Goal: Task Accomplishment & Management: Complete application form

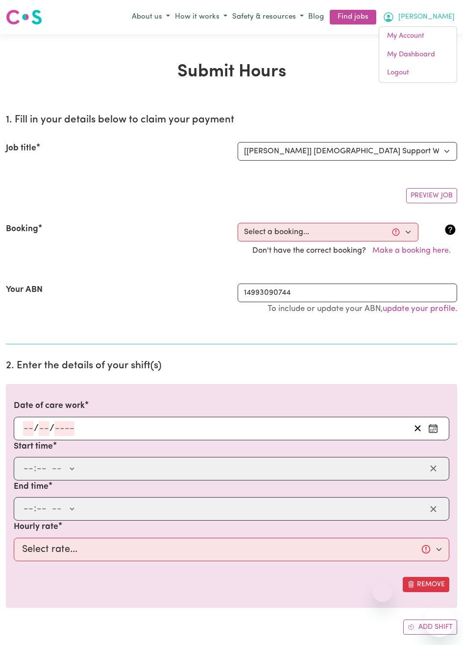
select select "14628"
click at [407, 236] on select "Select a booking... [DATE] 12:30pm to 02:30pm (ONE-OFF) [DATE] 12:30pm to 02:30…" at bounding box center [328, 232] width 181 height 19
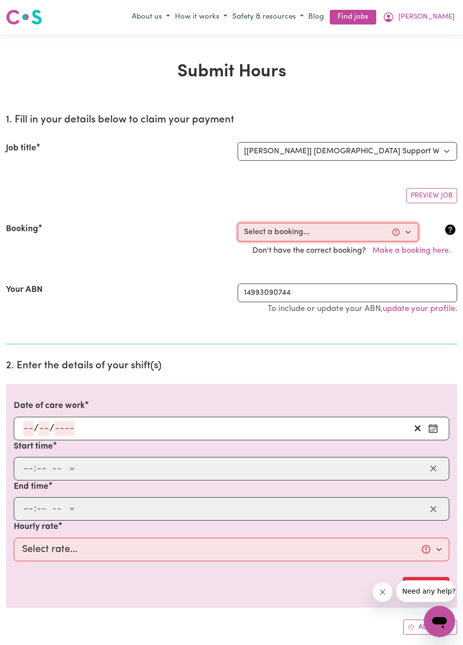
select select "367986"
click at [238, 223] on select "Select a booking... [DATE] 12:30pm to 02:30pm (ONE-OFF) [DATE] 12:30pm to 02:30…" at bounding box center [328, 232] width 181 height 19
type input "[DATE]"
type input "7"
type input "10"
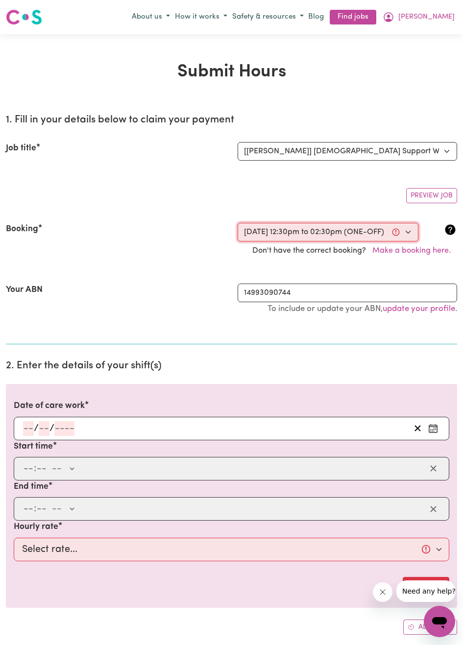
type input "2025"
type input "12:30"
type input "12"
type input "30"
select select "pm"
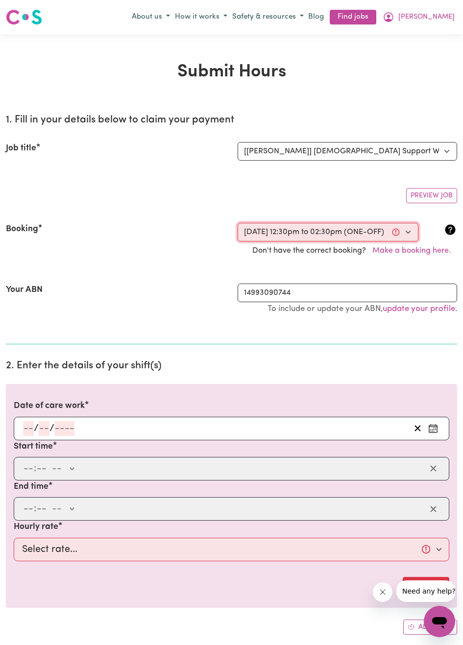
type input "14:30"
type input "2"
type input "30"
select select "pm"
select select "60-Weekday"
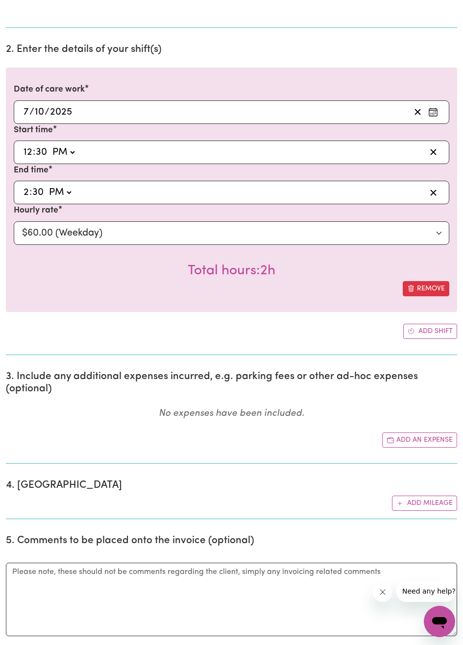
scroll to position [321, 0]
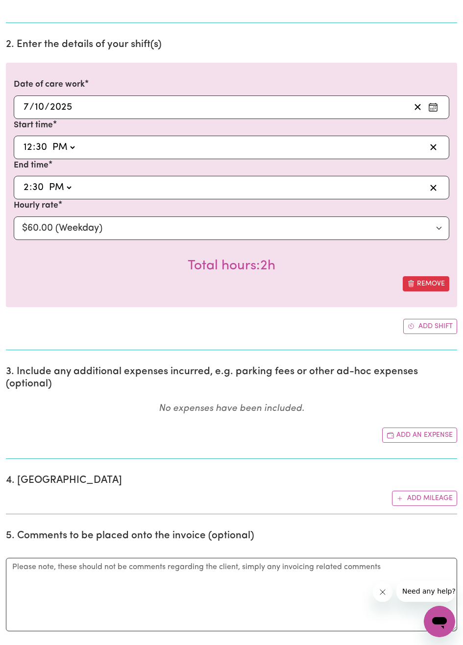
click at [420, 435] on button "Add an expense" at bounding box center [419, 435] width 75 height 15
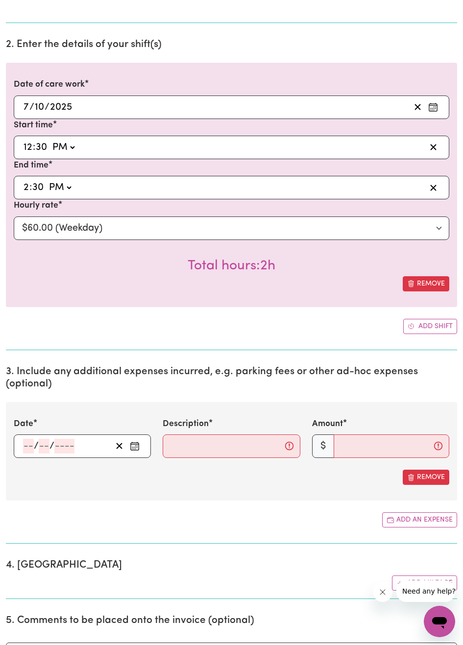
click at [135, 448] on icon "Enter the date of expense" at bounding box center [135, 446] width 10 height 10
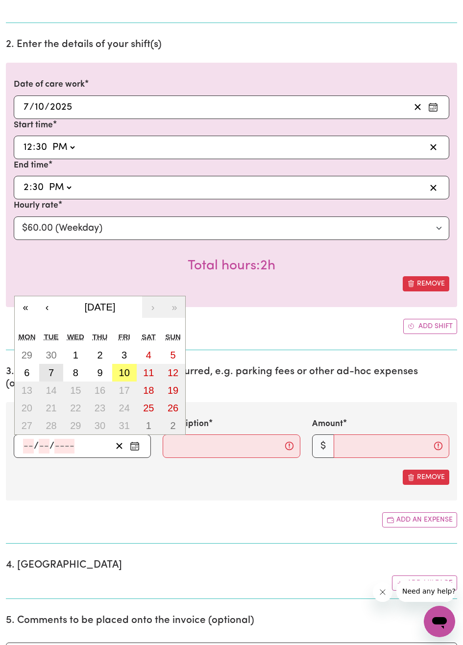
click at [53, 376] on abbr "7" at bounding box center [50, 372] width 5 height 11
type input "[DATE]"
type input "7"
type input "10"
type input "2025"
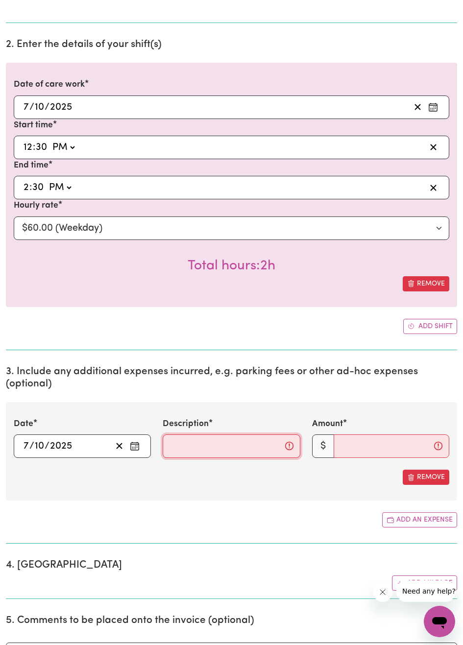
click at [229, 447] on input "Description" at bounding box center [231, 446] width 137 height 24
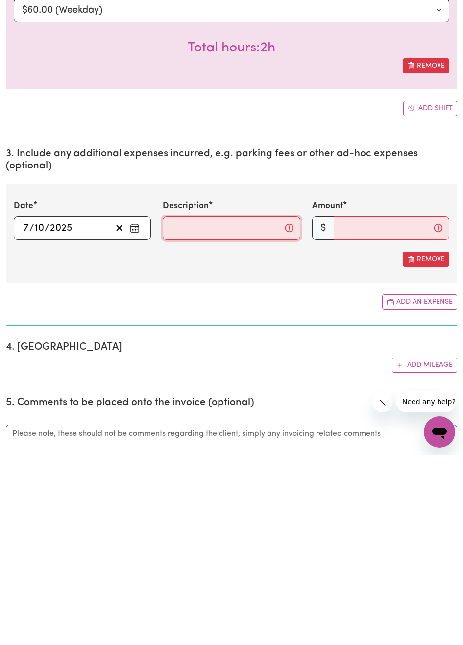
scroll to position [350, 0]
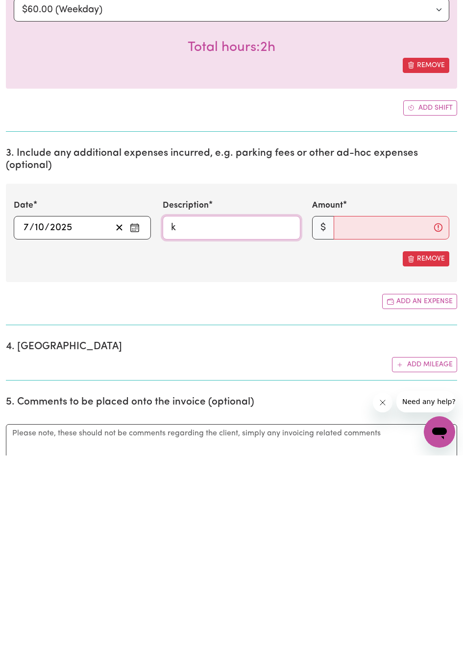
type input "km@$1"
click at [388, 423] on input "20" at bounding box center [392, 418] width 116 height 24
type input "2"
type input "20"
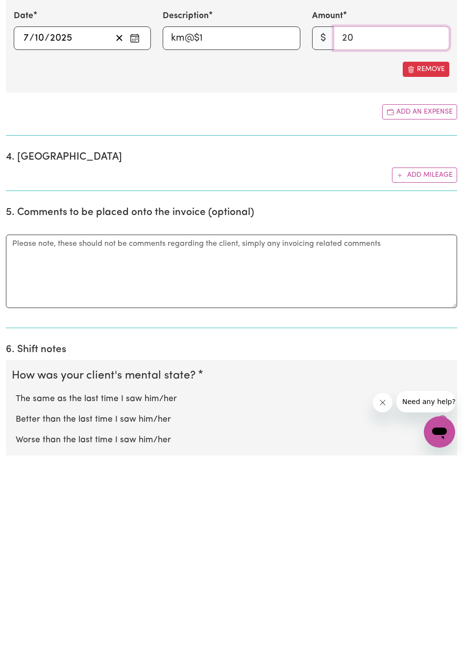
scroll to position [567, 0]
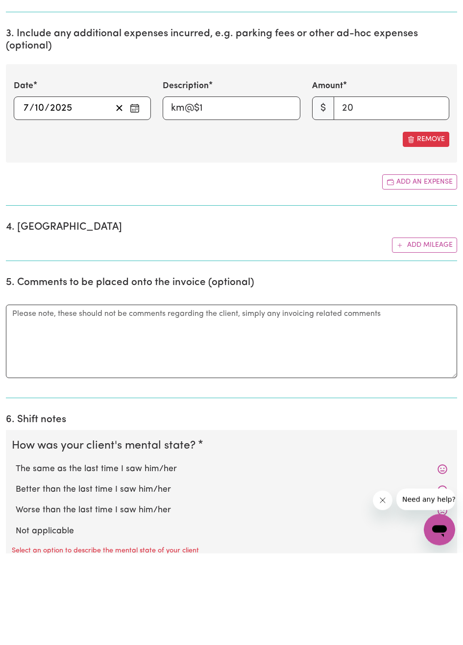
click at [419, 338] on button "Add mileage" at bounding box center [424, 337] width 65 height 15
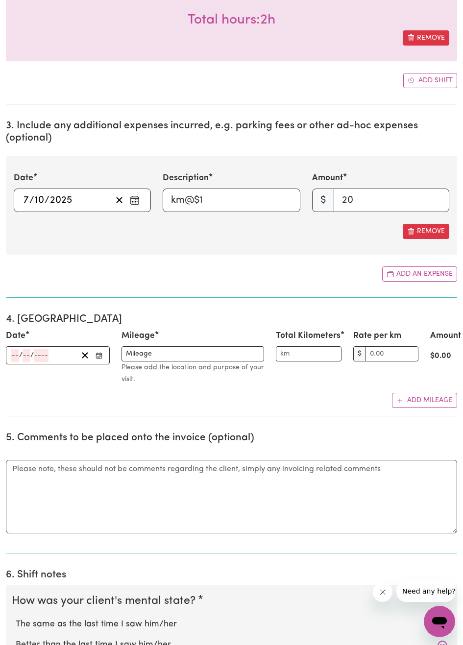
click at [55, 352] on div "/ /" at bounding box center [43, 355] width 67 height 13
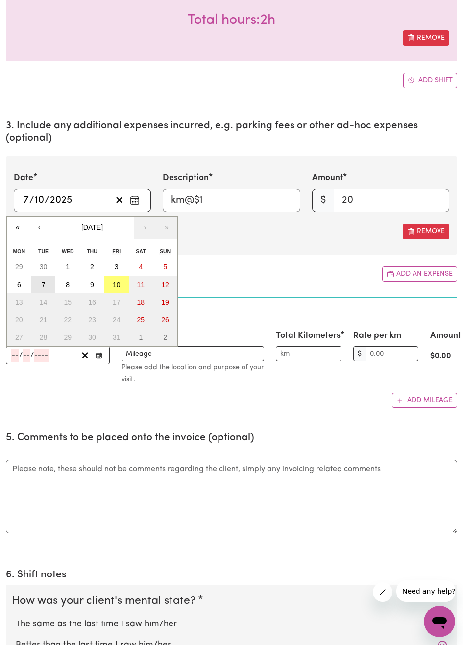
click at [43, 286] on abbr "7" at bounding box center [44, 285] width 4 height 8
type input "[DATE]"
type input "7"
type input "10"
type input "2025"
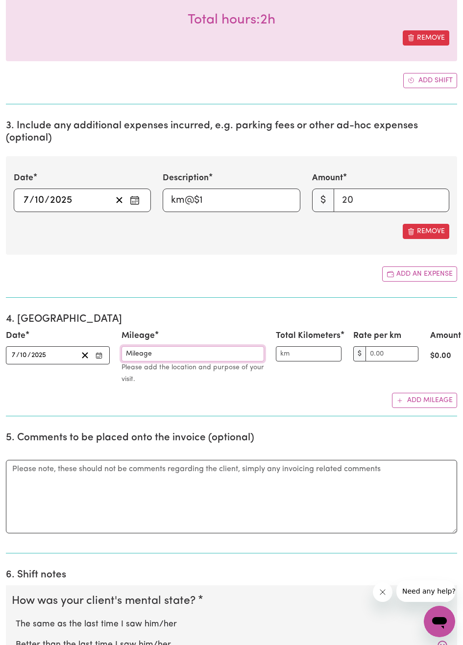
click at [237, 357] on input "Mileage" at bounding box center [192, 353] width 143 height 15
click at [321, 358] on input "Total Kilometers" at bounding box center [308, 353] width 65 height 15
type input "20"
click at [396, 356] on input "Rate per km" at bounding box center [391, 353] width 53 height 15
type input "1.00"
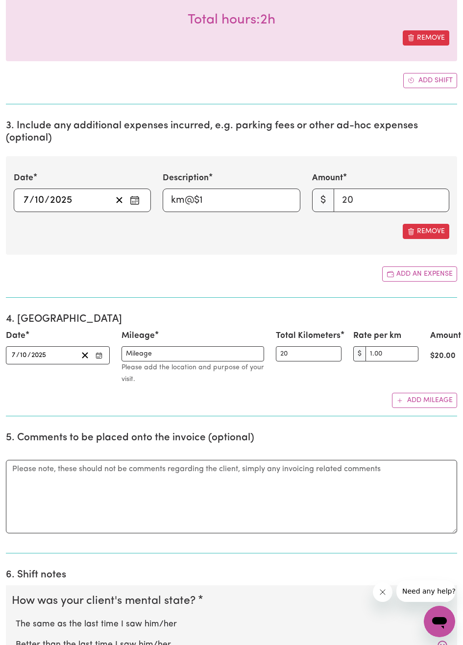
click at [427, 230] on button "Remove" at bounding box center [426, 231] width 47 height 15
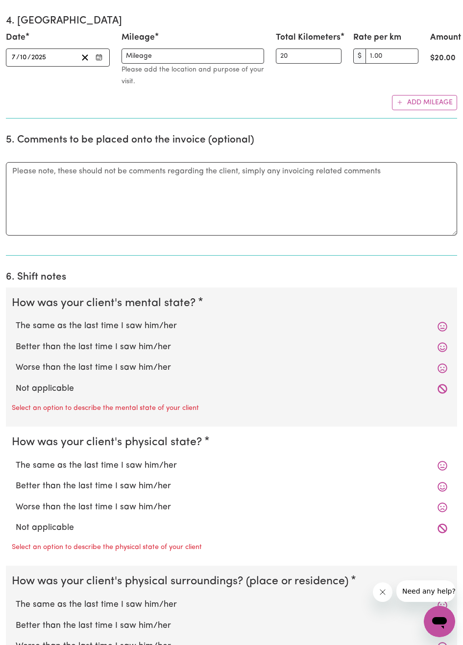
scroll to position [783, 0]
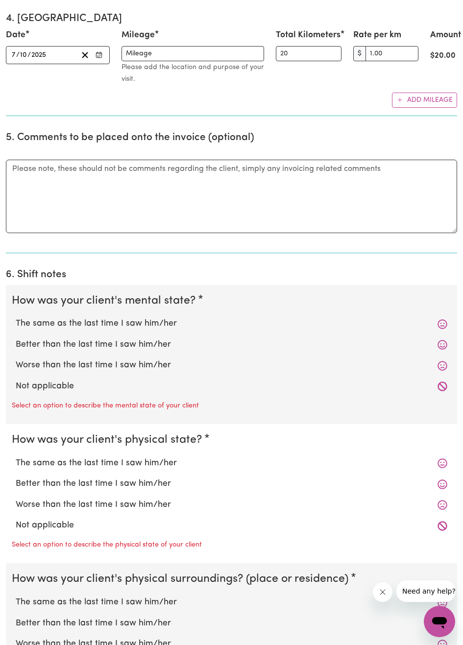
click at [150, 369] on label "Worse than the last time I saw him/her" at bounding box center [232, 365] width 432 height 13
click at [16, 359] on input "Worse than the last time I saw him/her" at bounding box center [15, 359] width 0 height 0
radio input "true"
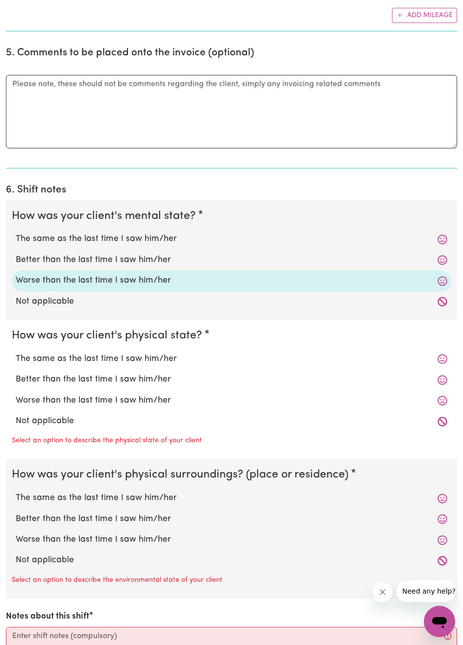
scroll to position [897, 0]
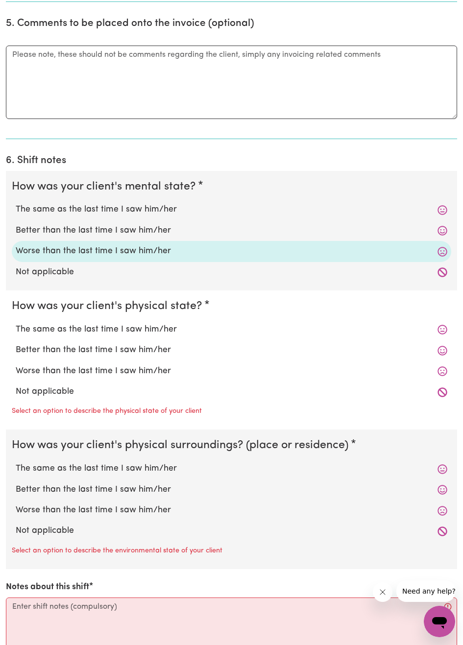
click at [165, 333] on label "The same as the last time I saw him/her" at bounding box center [232, 329] width 432 height 13
click at [16, 323] on input "The same as the last time I saw him/her" at bounding box center [15, 323] width 0 height 0
radio input "true"
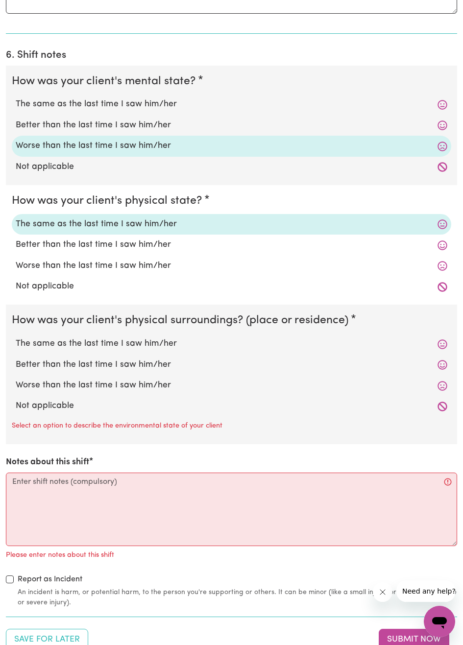
scroll to position [1004, 0]
click at [139, 341] on label "The same as the last time I saw him/her" at bounding box center [232, 343] width 432 height 13
click at [16, 337] on input "The same as the last time I saw him/her" at bounding box center [15, 336] width 0 height 0
radio input "true"
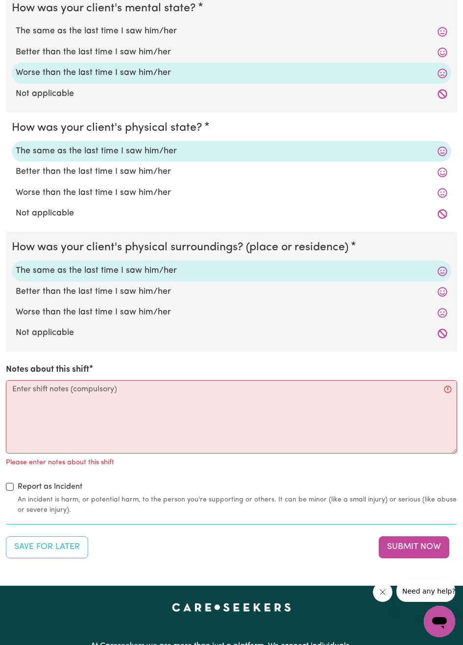
scroll to position [1091, 0]
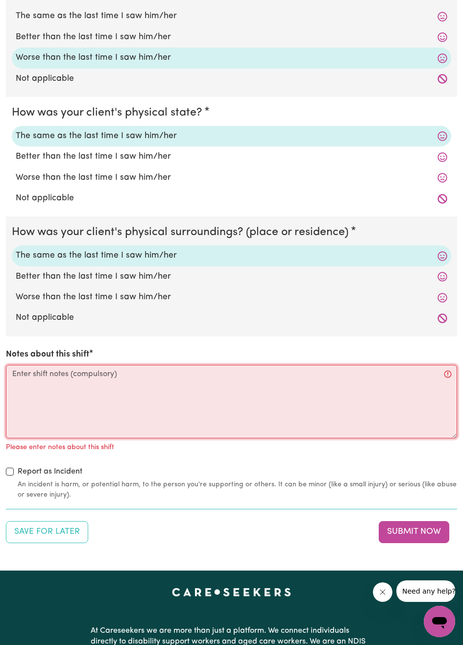
click at [130, 377] on textarea "Notes about this shift" at bounding box center [231, 401] width 451 height 73
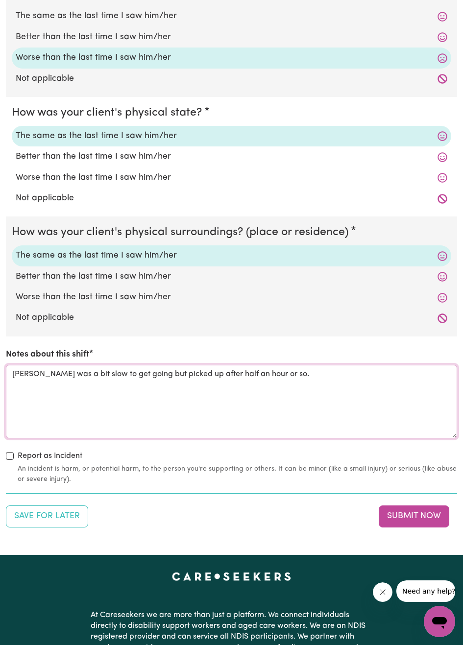
click at [310, 377] on textarea "[PERSON_NAME] was a bit slow to get going but picked up after half an hour or s…" at bounding box center [231, 401] width 451 height 73
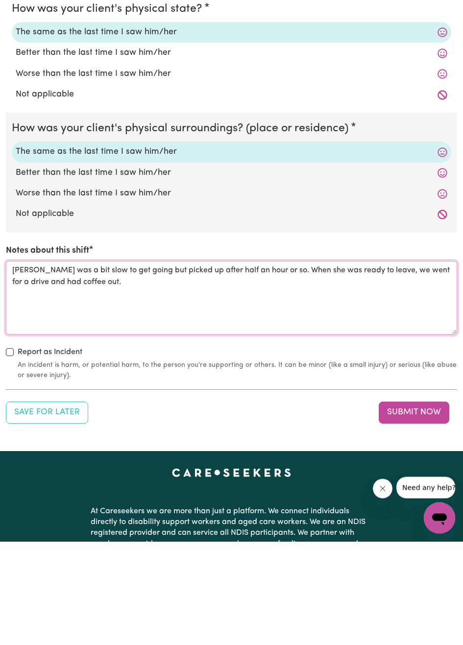
type textarea "[PERSON_NAME] was a bit slow to get going but picked up after half an hour or s…"
click at [429, 520] on button "Submit Now" at bounding box center [414, 517] width 71 height 22
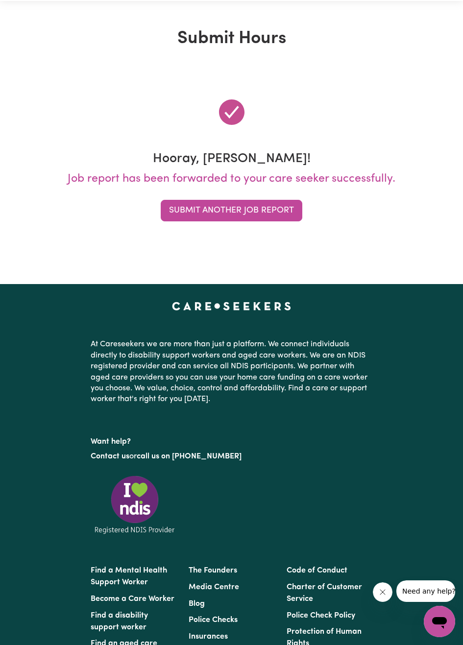
scroll to position [0, 0]
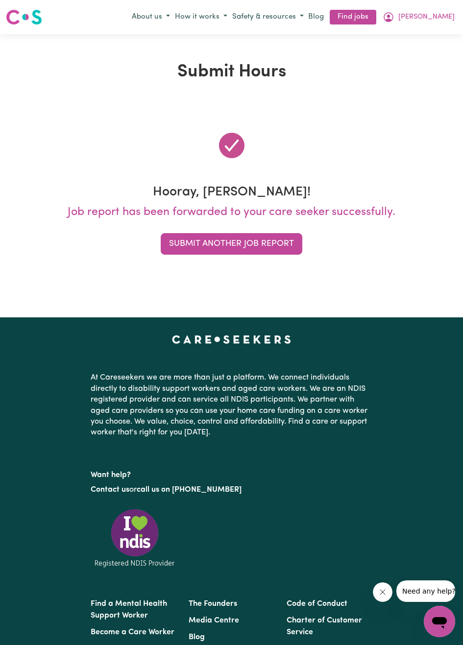
click at [262, 246] on button "Submit Another Job Report" at bounding box center [232, 244] width 142 height 22
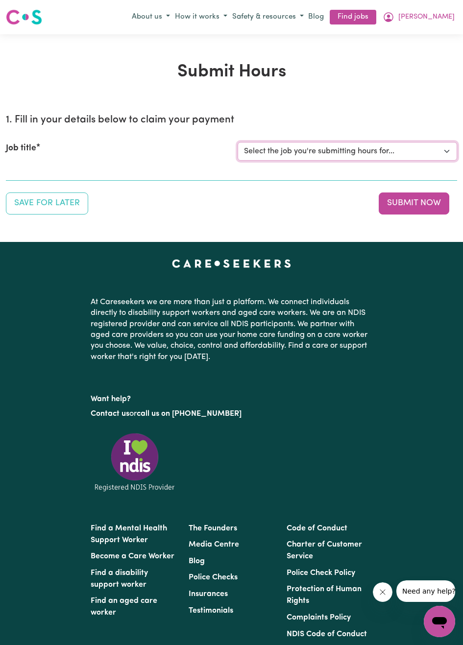
click at [444, 157] on select "Select the job you're submitting hours for... [[PERSON_NAME]] [DEMOGRAPHIC_DATA…" at bounding box center [348, 151] width 220 height 19
select select "14628"
click at [238, 142] on select "Select the job you're submitting hours for... [[PERSON_NAME]] [DEMOGRAPHIC_DATA…" at bounding box center [348, 151] width 220 height 19
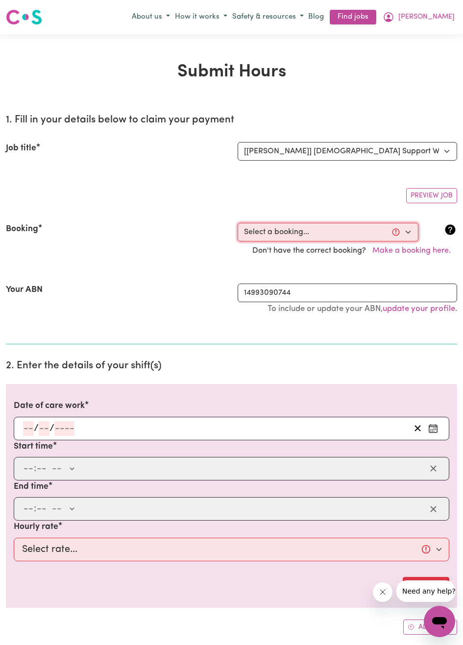
click at [408, 235] on select "Select a booking... [DATE] 12:30pm to 02:30pm (ONE-OFF) [DATE] 12:30pm to 02:30…" at bounding box center [328, 232] width 181 height 19
select select "356254"
click at [238, 223] on select "Select a booking... [DATE] 12:30pm to 02:30pm (ONE-OFF) [DATE] 12:30pm to 02:30…" at bounding box center [328, 232] width 181 height 19
type input "[DATE]"
type input "8"
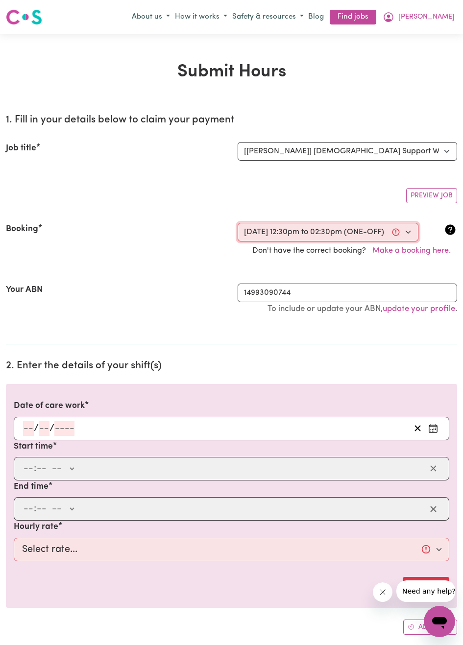
type input "10"
type input "2025"
type input "12:30"
type input "12"
type input "30"
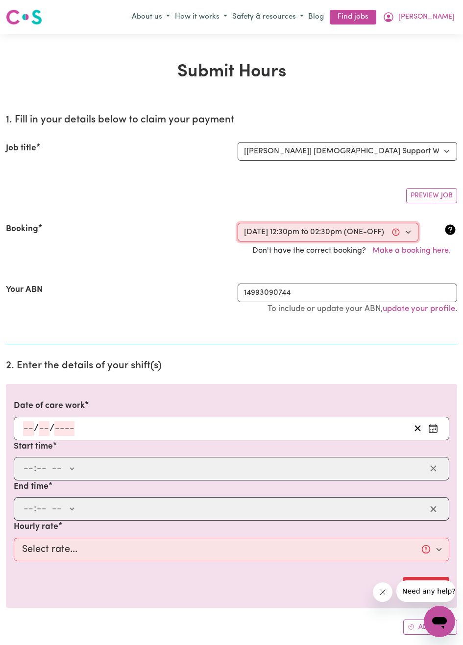
select select "pm"
type input "14:30"
type input "2"
type input "30"
select select "pm"
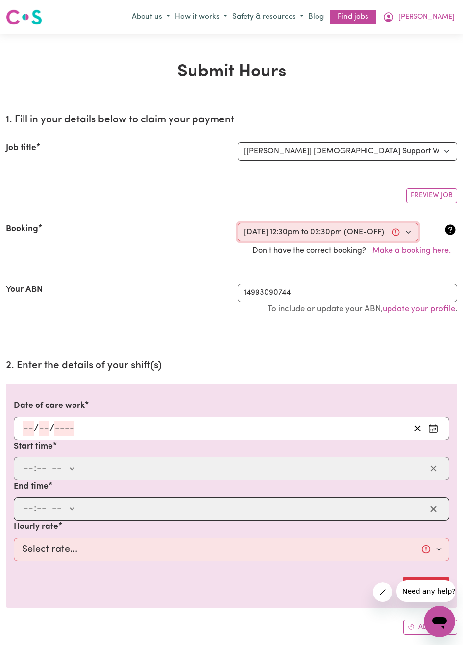
select select "60-Weekday"
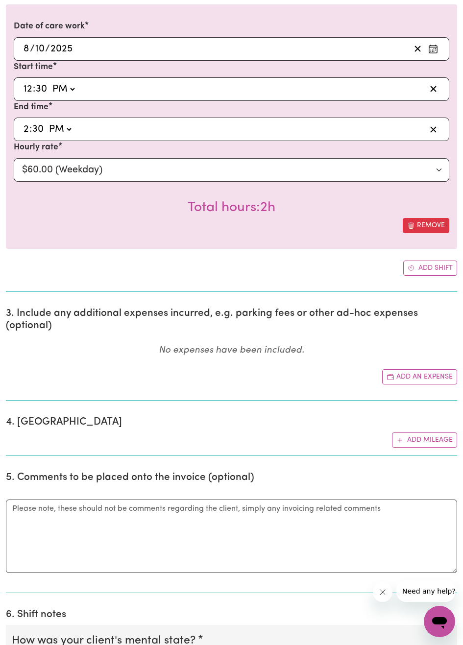
scroll to position [381, 0]
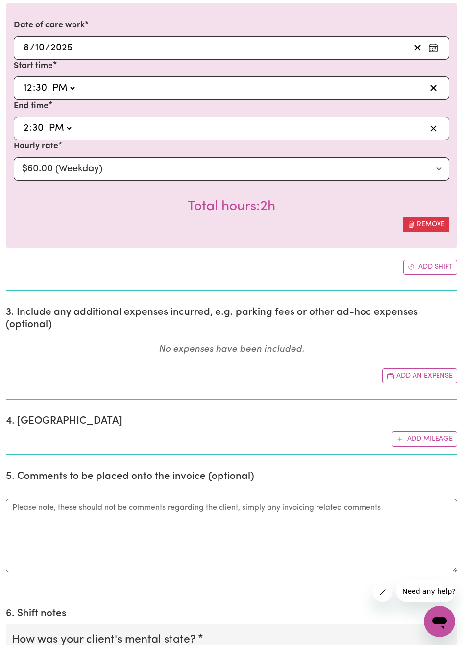
click at [432, 441] on button "Add mileage" at bounding box center [424, 439] width 65 height 15
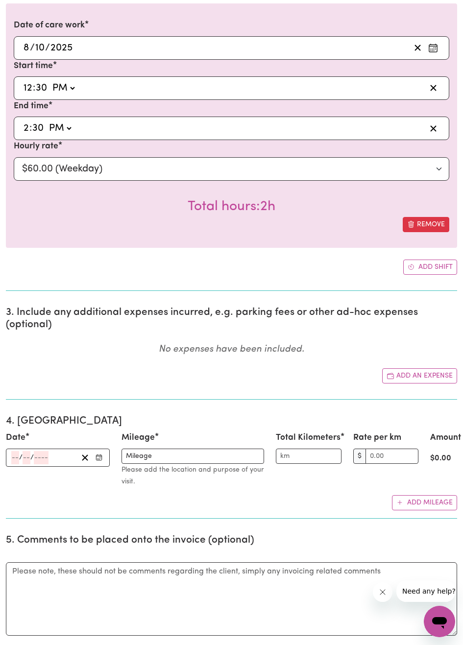
click at [101, 458] on circle "Enter the date" at bounding box center [100, 457] width 0 height 0
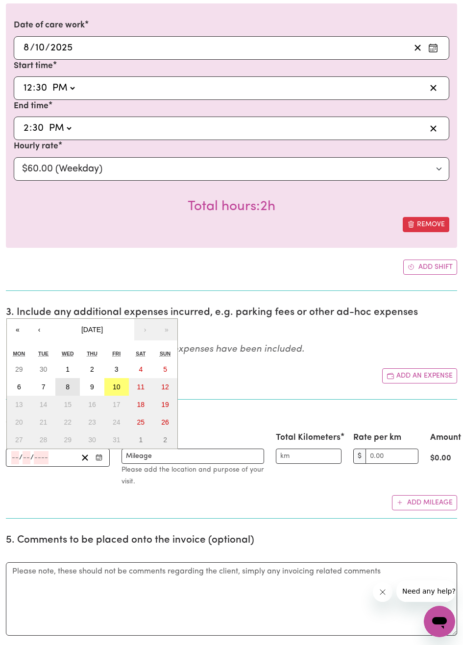
click at [69, 385] on abbr "8" at bounding box center [68, 387] width 4 height 8
type input "[DATE]"
type input "8"
type input "10"
type input "2025"
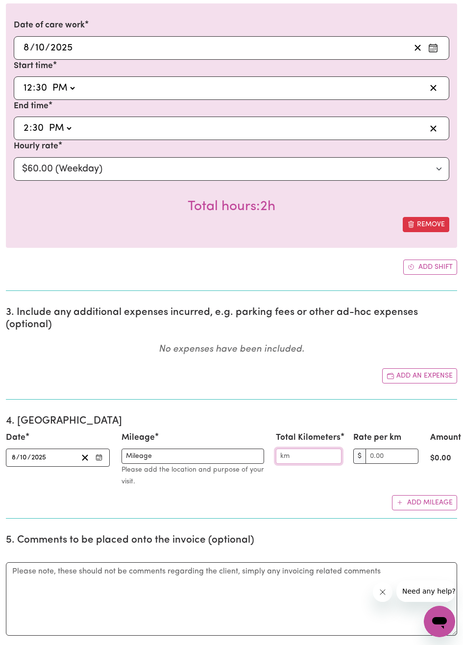
click at [321, 461] on input "Total Kilometers" at bounding box center [308, 456] width 65 height 15
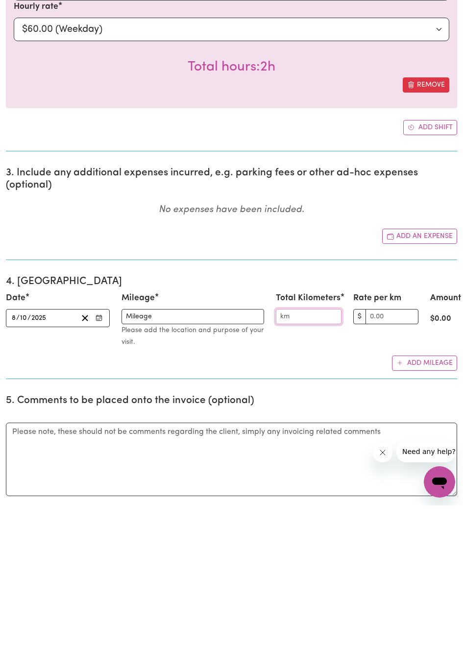
scroll to position [419, 0]
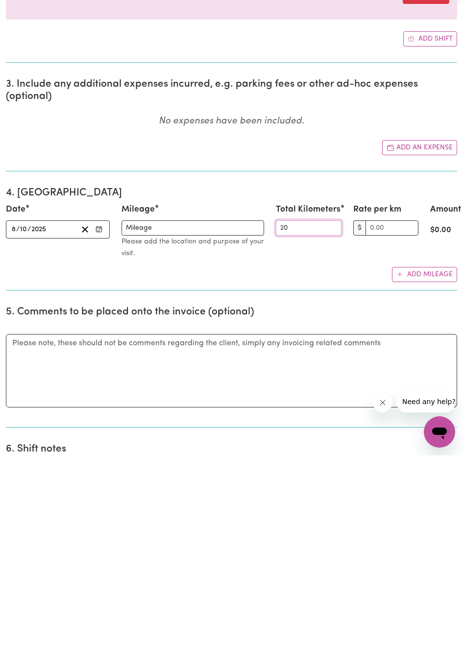
type input "20"
click at [390, 421] on input "Rate per km" at bounding box center [391, 417] width 53 height 15
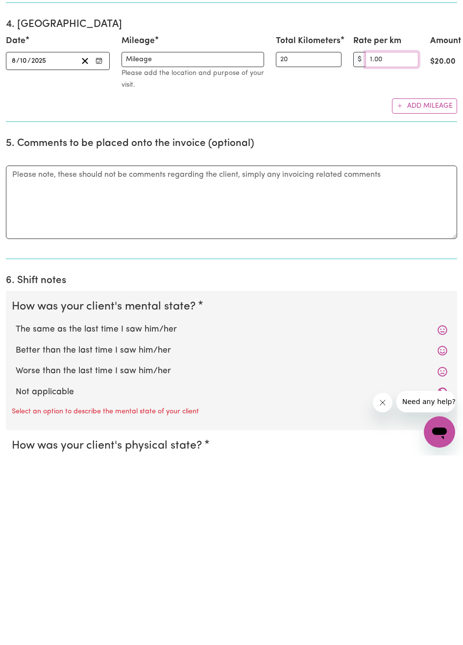
scroll to position [600, 0]
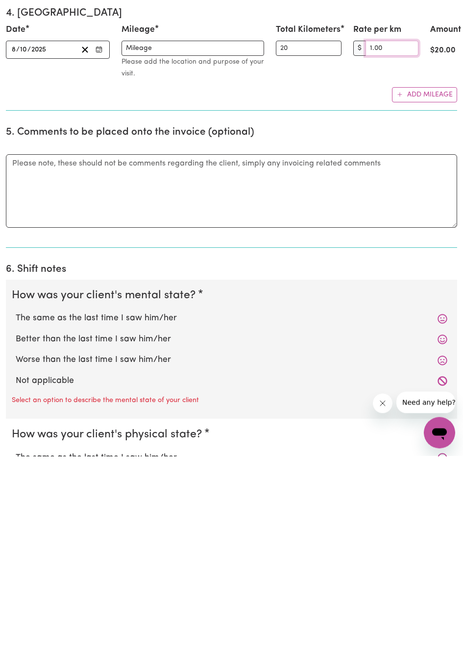
type input "1.00"
click at [155, 510] on label "The same as the last time I saw him/her" at bounding box center [232, 507] width 432 height 13
click at [16, 501] on input "The same as the last time I saw him/her" at bounding box center [15, 501] width 0 height 0
radio input "true"
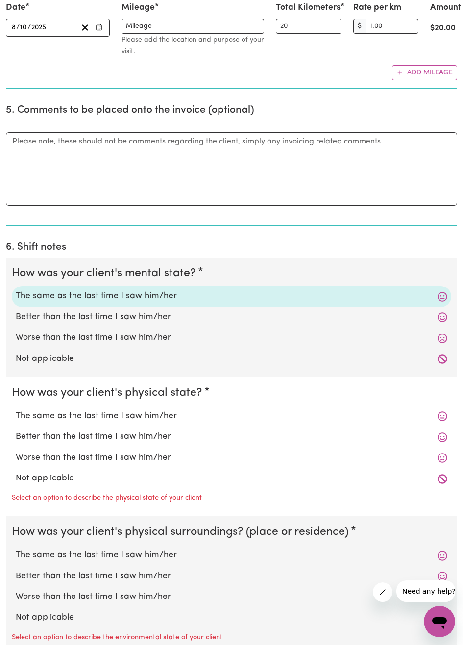
scroll to position [813, 0]
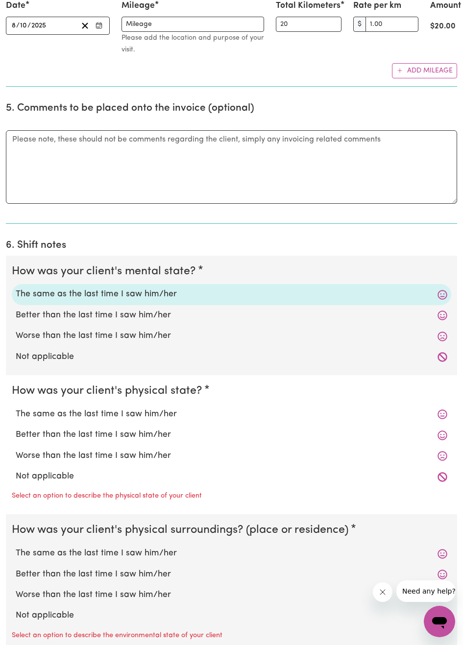
click at [152, 318] on label "Better than the last time I saw him/her" at bounding box center [232, 315] width 432 height 13
click at [16, 309] on input "Better than the last time I saw him/her" at bounding box center [15, 309] width 0 height 0
radio input "true"
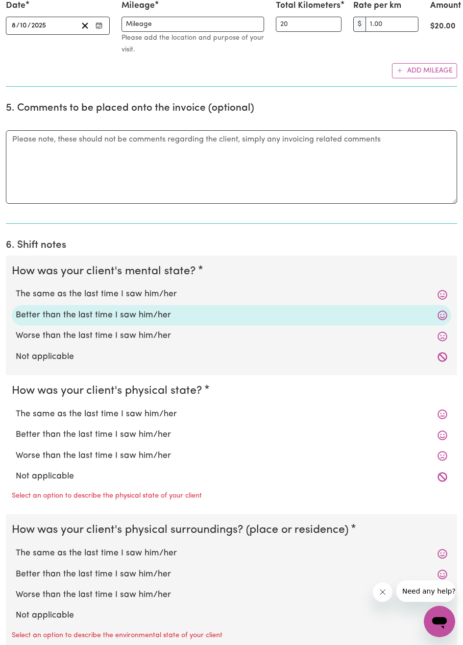
click at [157, 416] on label "The same as the last time I saw him/her" at bounding box center [232, 414] width 432 height 13
click at [16, 408] on input "The same as the last time I saw him/her" at bounding box center [15, 408] width 0 height 0
radio input "true"
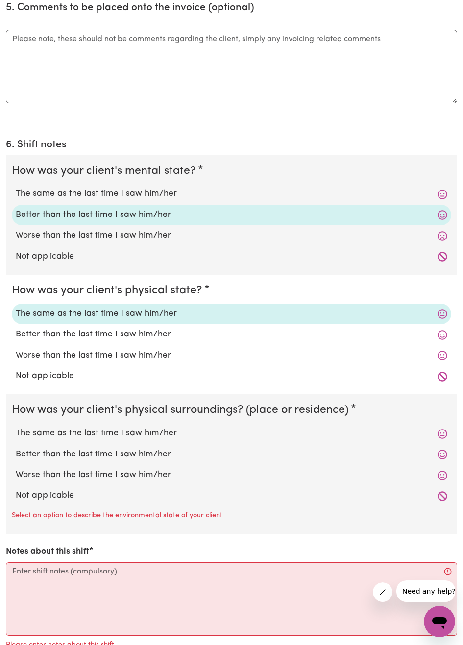
scroll to position [915, 0]
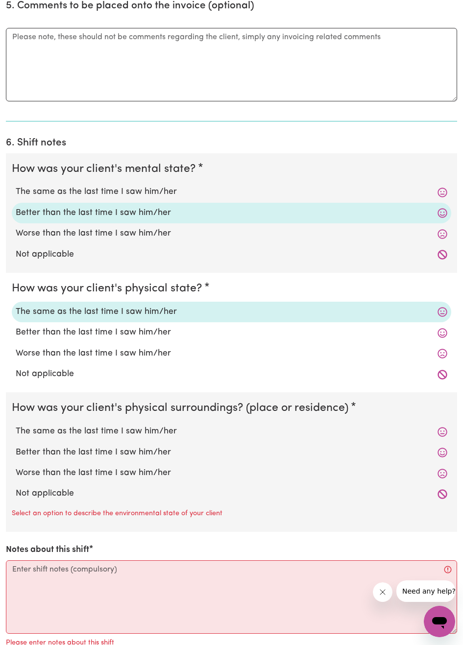
click at [169, 430] on label "The same as the last time I saw him/her" at bounding box center [232, 431] width 432 height 13
click at [16, 425] on input "The same as the last time I saw him/her" at bounding box center [15, 425] width 0 height 0
radio input "true"
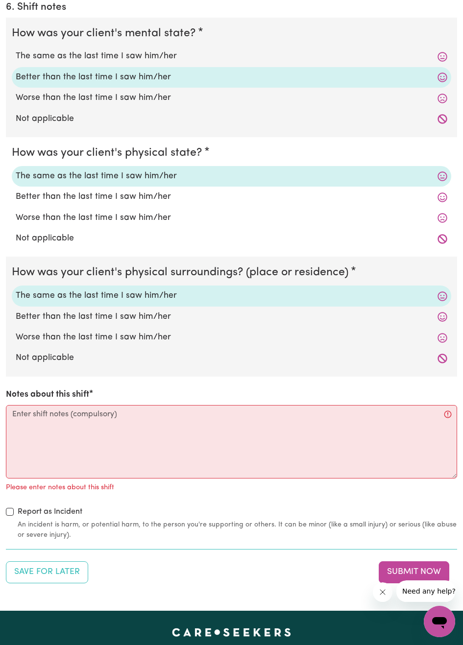
scroll to position [1051, 0]
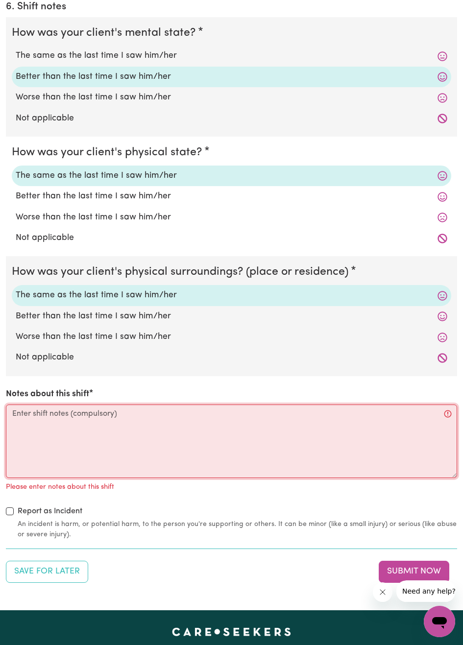
click at [134, 417] on textarea "Notes about this shift" at bounding box center [231, 441] width 451 height 73
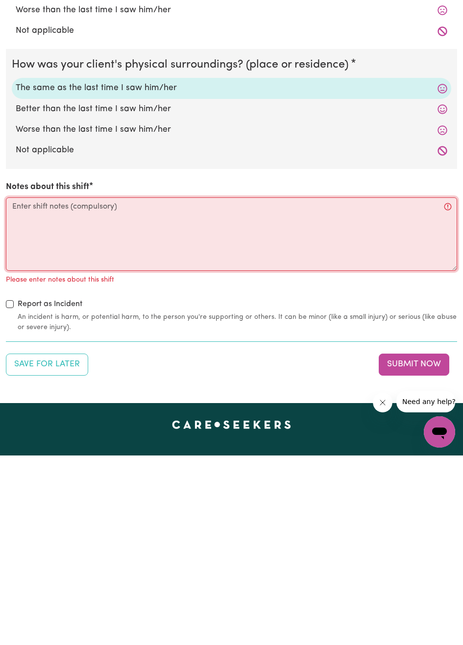
scroll to position [1075, 0]
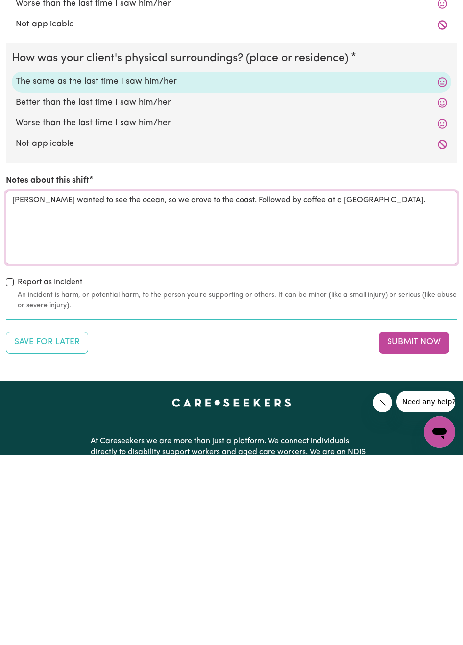
type textarea "[PERSON_NAME] wanted to see the ocean, so we drove to the coast. Followed by co…"
click at [324, 536] on div "Save for Later Submit Now" at bounding box center [231, 532] width 451 height 22
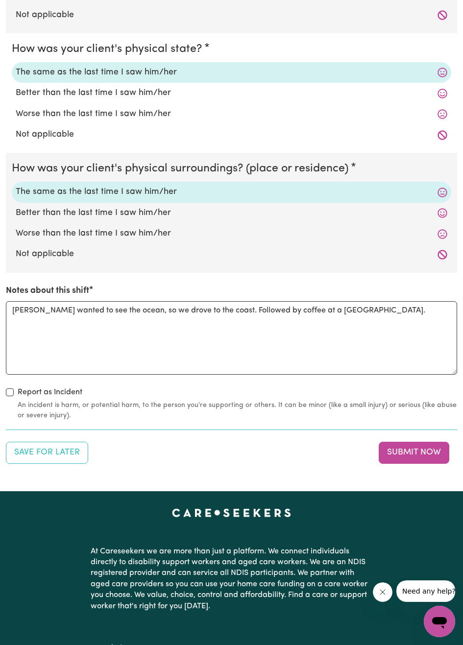
scroll to position [1155, 0]
click at [423, 454] on button "Submit Now" at bounding box center [414, 452] width 71 height 22
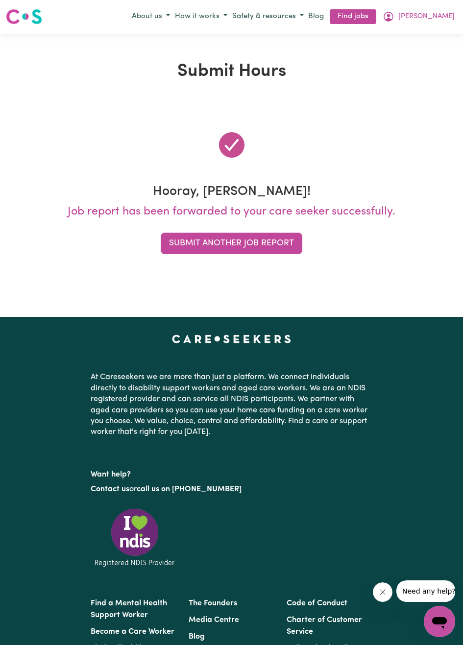
scroll to position [0, 0]
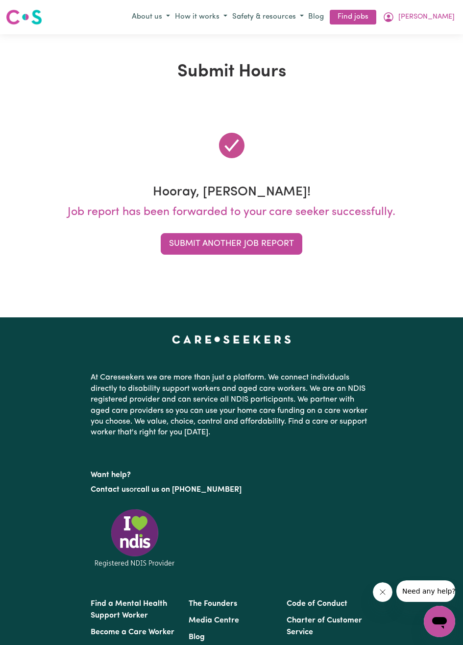
click at [265, 250] on button "Submit Another Job Report" at bounding box center [232, 244] width 142 height 22
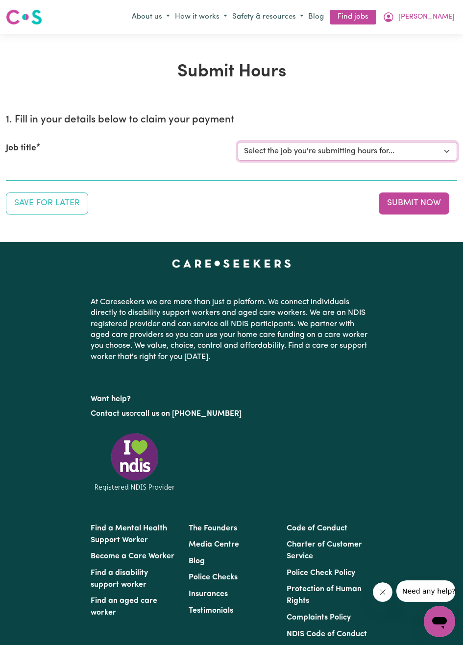
click at [445, 159] on select "Select the job you're submitting hours for... [[PERSON_NAME]] [DEMOGRAPHIC_DATA…" at bounding box center [348, 151] width 220 height 19
select select "14628"
click at [238, 142] on select "Select the job you're submitting hours for... [[PERSON_NAME]] [DEMOGRAPHIC_DATA…" at bounding box center [348, 151] width 220 height 19
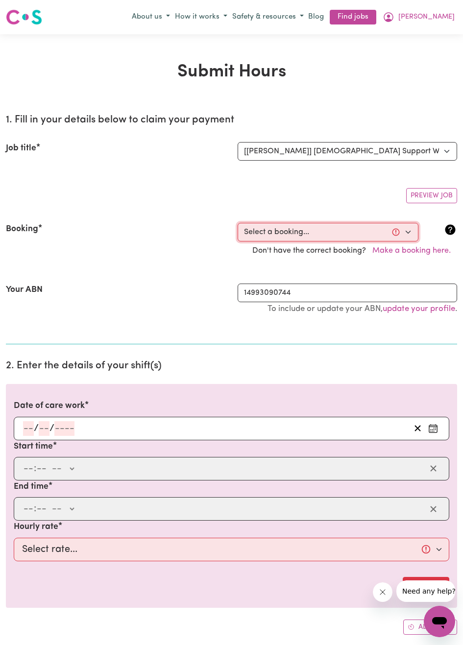
click at [408, 235] on select "Select a booking... [DATE] 12:30pm to 02:30pm (ONE-OFF) [DATE] 12:30pm to 02:30…" at bounding box center [328, 232] width 181 height 19
select select "356233"
click at [238, 223] on select "Select a booking... [DATE] 12:30pm to 02:30pm (ONE-OFF) [DATE] 12:30pm to 02:30…" at bounding box center [328, 232] width 181 height 19
type input "[DATE]"
type input "10"
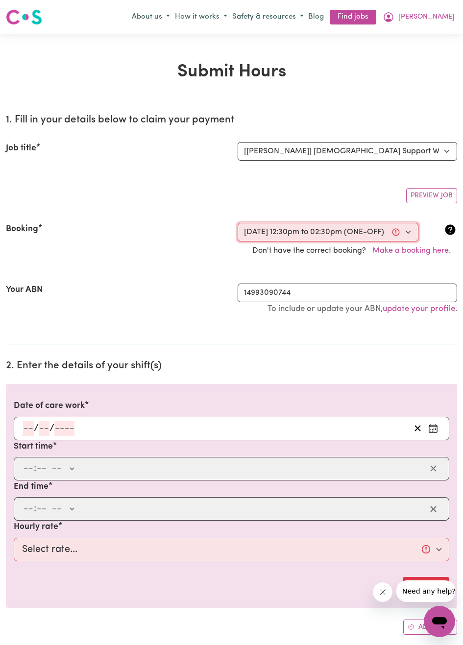
type input "10"
type input "2025"
type input "12:30"
type input "12"
type input "30"
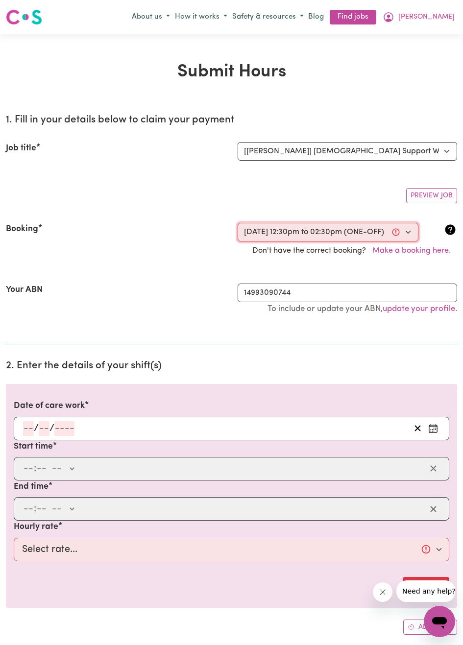
select select "pm"
type input "14:30"
type input "2"
type input "30"
select select "pm"
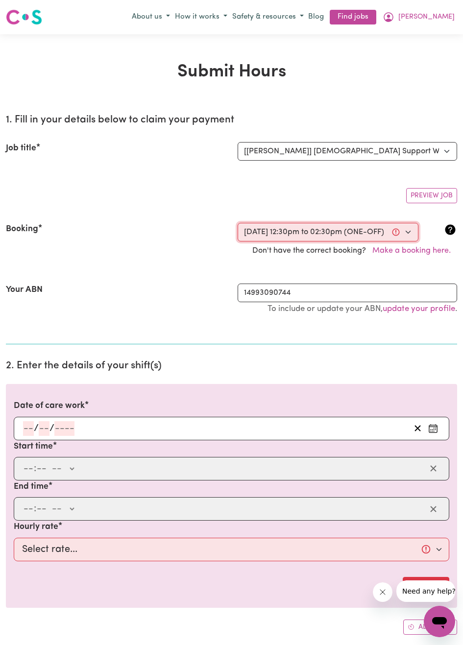
select select "60-Weekday"
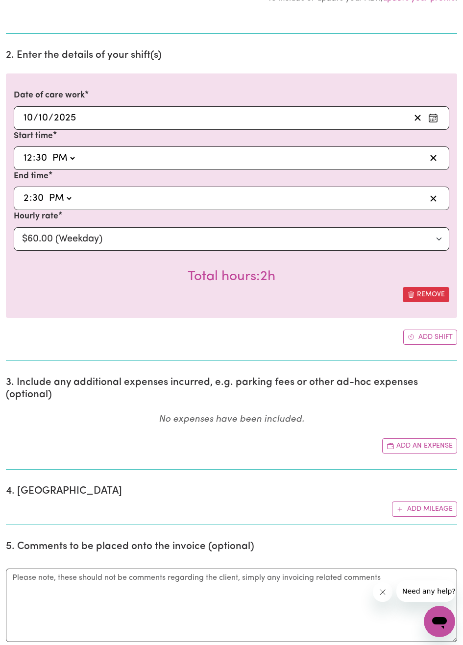
scroll to position [315, 0]
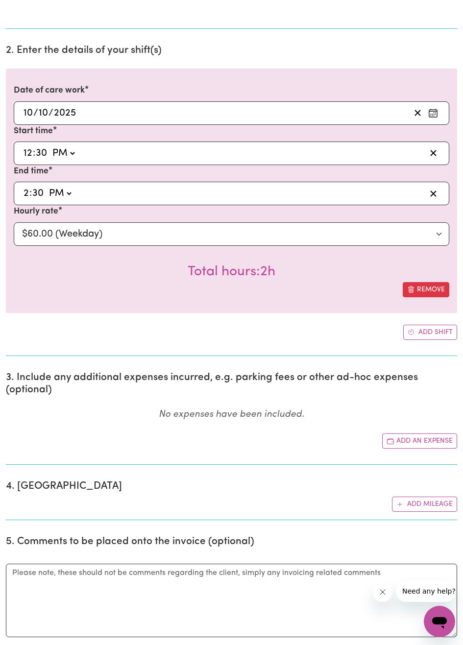
click at [433, 507] on button "Add mileage" at bounding box center [424, 504] width 65 height 15
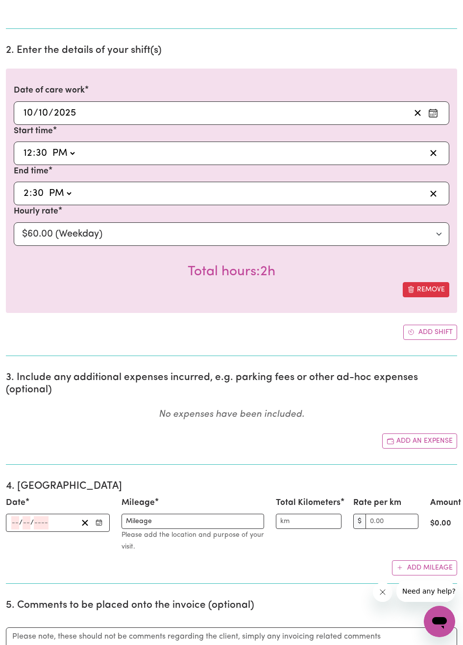
click at [99, 523] on icon "Enter the date" at bounding box center [99, 522] width 7 height 7
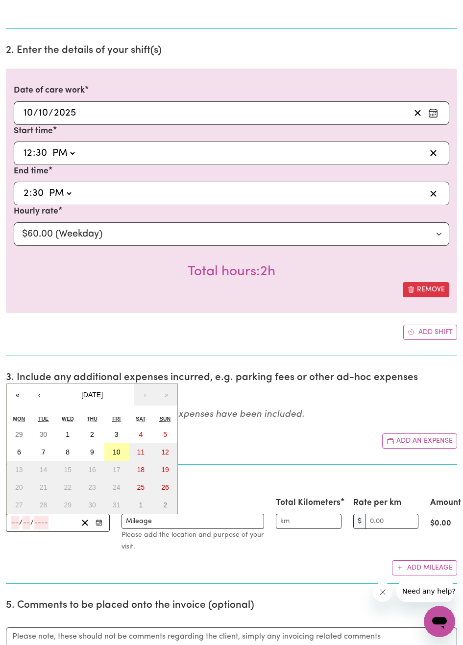
click at [124, 451] on button "10" at bounding box center [116, 452] width 24 height 18
type input "[DATE]"
type input "10"
type input "2025"
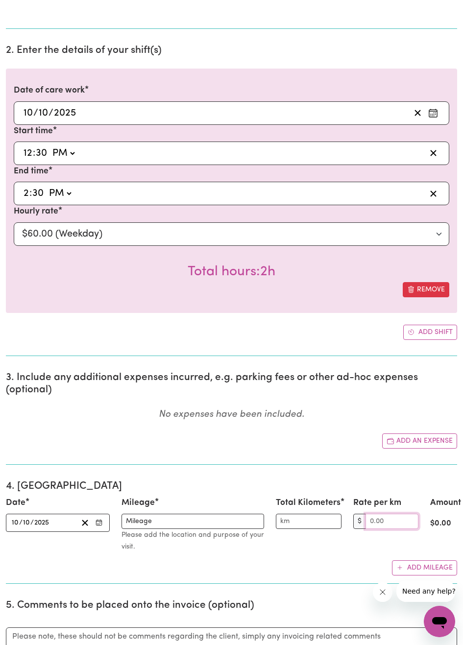
click at [370, 524] on input "Rate per km" at bounding box center [391, 521] width 53 height 15
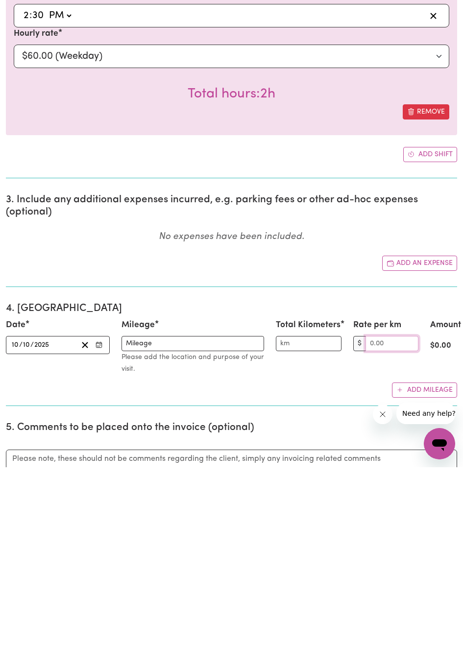
scroll to position [419, 0]
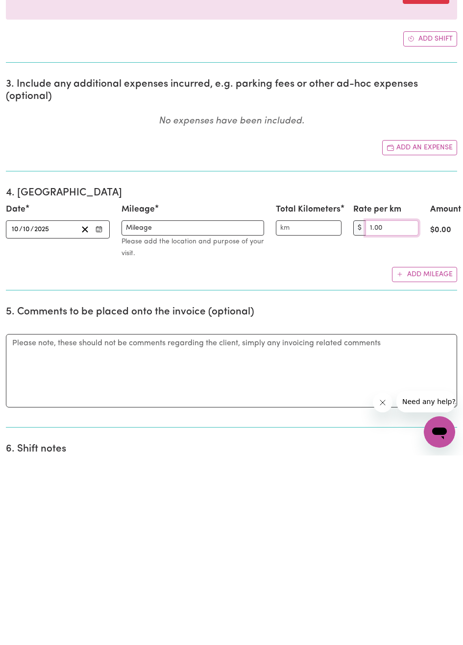
type input "1.00"
click at [306, 415] on input "Total Kilometers" at bounding box center [308, 417] width 65 height 15
type input "20"
click at [162, 568] on textarea "Comments" at bounding box center [231, 560] width 451 height 73
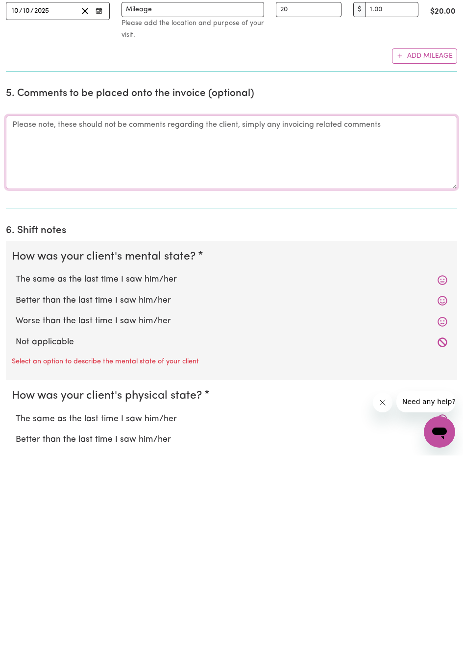
scroll to position [642, 0]
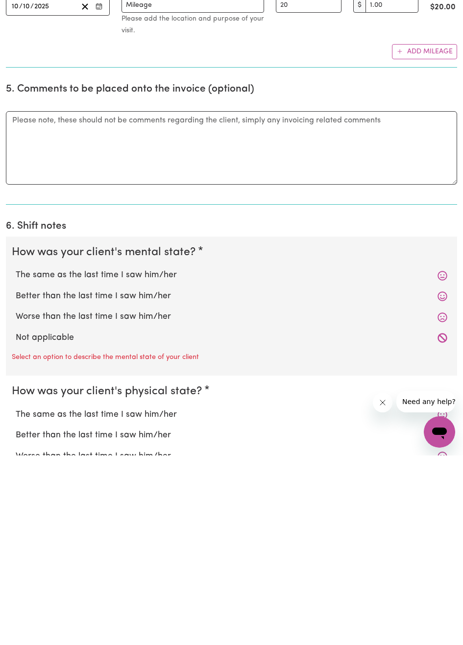
click at [155, 464] on label "The same as the last time I saw him/her" at bounding box center [232, 464] width 432 height 13
click at [16, 458] on input "The same as the last time I saw him/her" at bounding box center [15, 458] width 0 height 0
radio input "true"
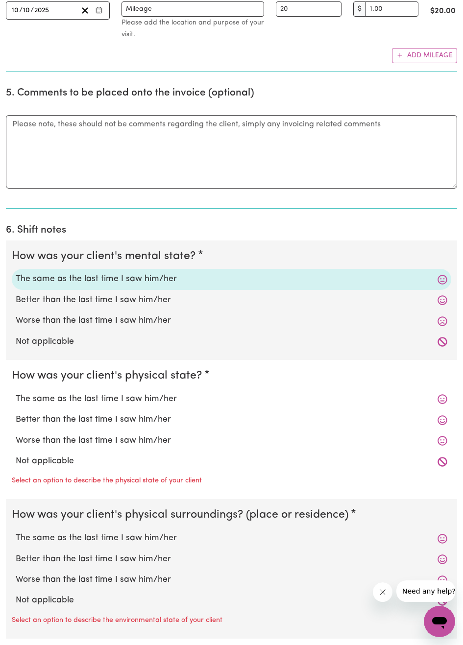
scroll to position [829, 0]
click at [162, 398] on label "The same as the last time I saw him/her" at bounding box center [232, 398] width 432 height 13
click at [16, 392] on input "The same as the last time I saw him/her" at bounding box center [15, 391] width 0 height 0
radio input "true"
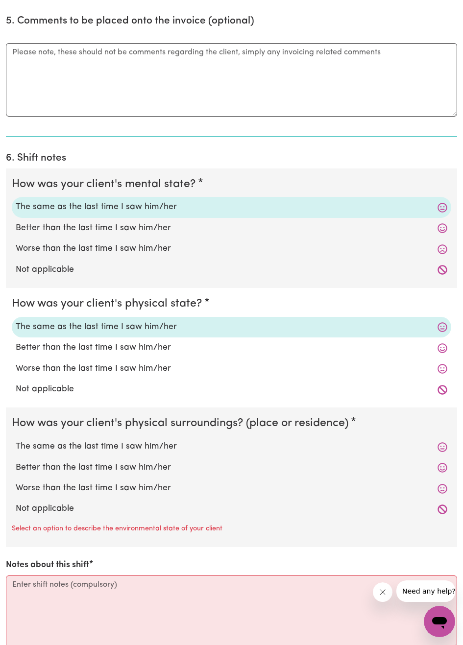
scroll to position [920, 0]
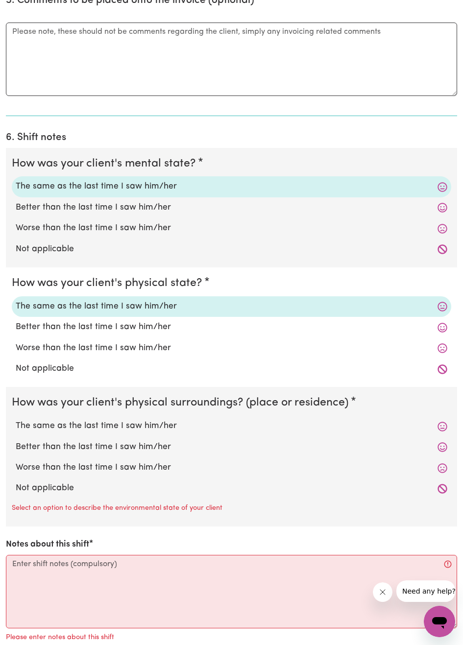
click at [158, 425] on label "The same as the last time I saw him/her" at bounding box center [232, 426] width 432 height 13
click at [16, 420] on input "The same as the last time I saw him/her" at bounding box center [15, 419] width 0 height 0
radio input "true"
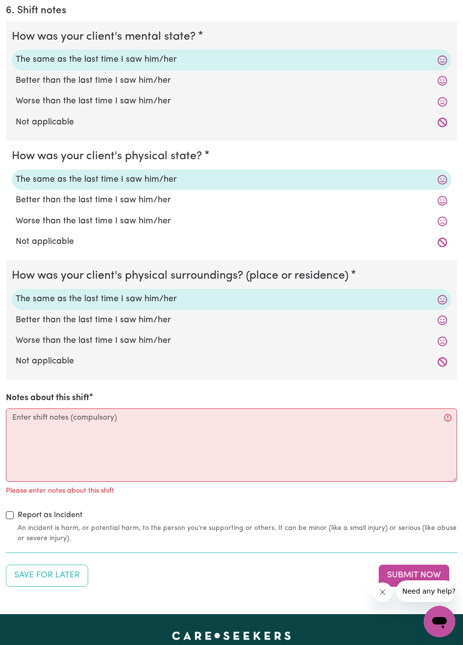
scroll to position [1048, 0]
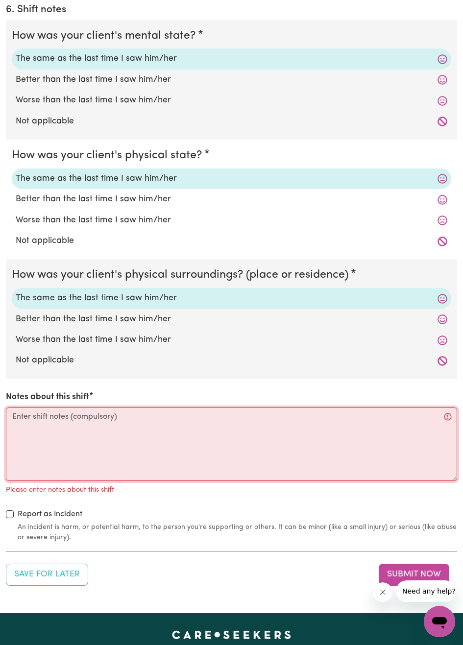
click at [157, 423] on textarea "Notes about this shift" at bounding box center [231, 444] width 451 height 73
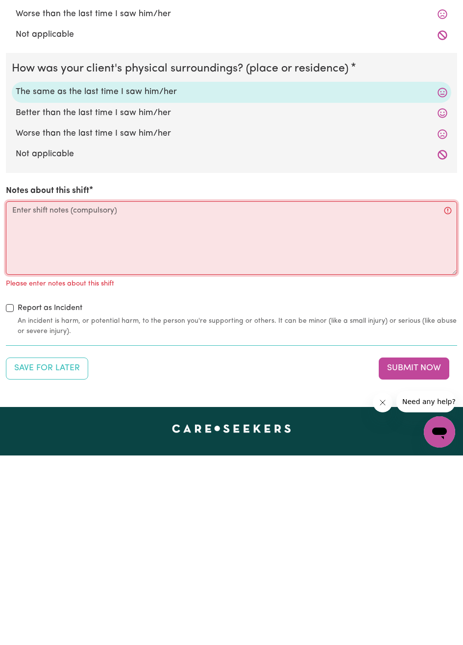
scroll to position [1075, 0]
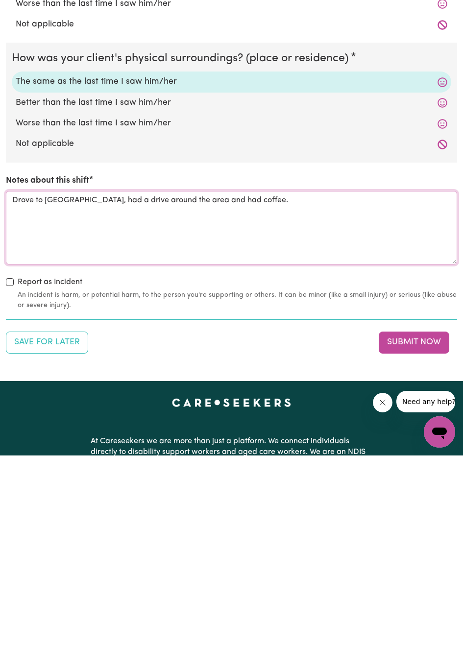
type textarea "Drove to [GEOGRAPHIC_DATA], had a drive around the area and had coffee."
click at [423, 531] on button "Submit Now" at bounding box center [414, 532] width 71 height 22
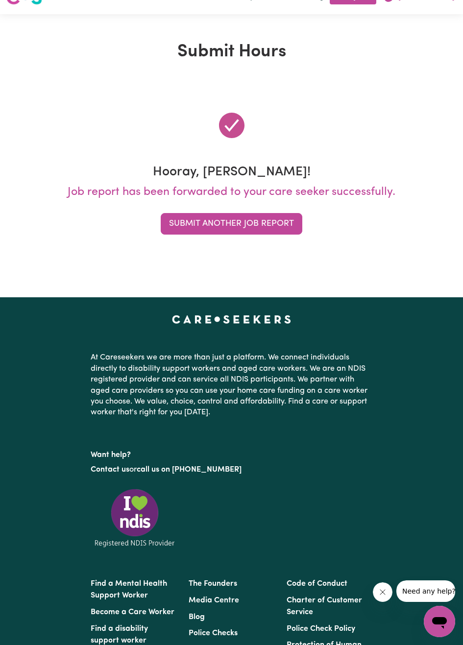
scroll to position [0, 0]
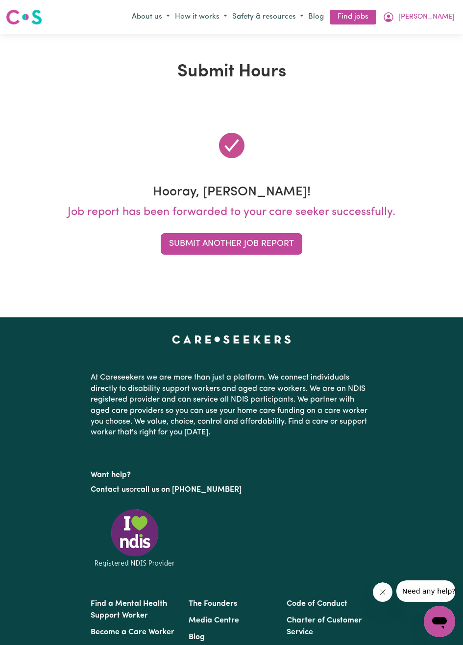
click at [266, 248] on button "Submit Another Job Report" at bounding box center [232, 244] width 142 height 22
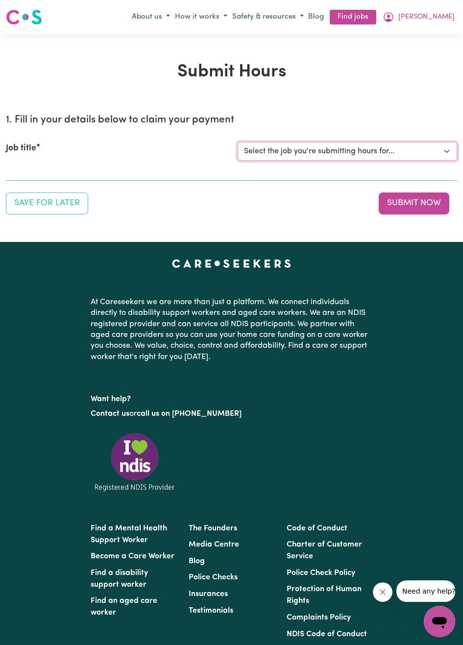
click at [444, 156] on select "Select the job you're submitting hours for... [[PERSON_NAME]] [DEMOGRAPHIC_DATA…" at bounding box center [348, 151] width 220 height 19
select select "14628"
click at [238, 142] on select "Select the job you're submitting hours for... [[PERSON_NAME]] [DEMOGRAPHIC_DATA…" at bounding box center [348, 151] width 220 height 19
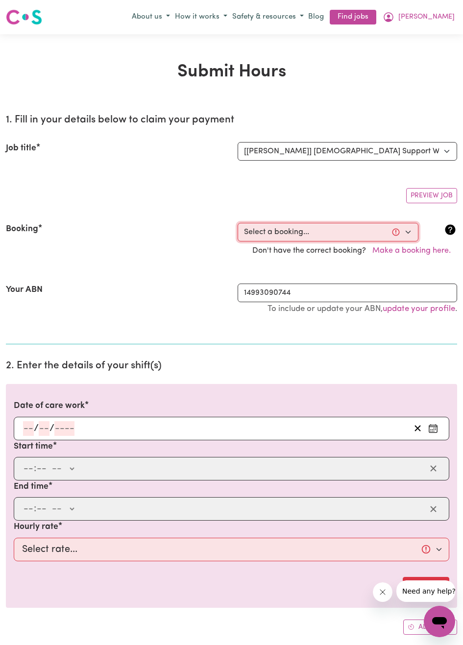
click at [406, 230] on select "Select a booking... [DATE] 12:30pm to 02:30pm (ONE-OFF) [DATE] 12:30pm to 02:30…" at bounding box center [328, 232] width 181 height 19
select select "356232"
click at [238, 223] on select "Select a booking... [DATE] 12:30pm to 02:30pm (ONE-OFF) [DATE] 12:30pm to 02:30…" at bounding box center [328, 232] width 181 height 19
type input "[DATE]"
type input "3"
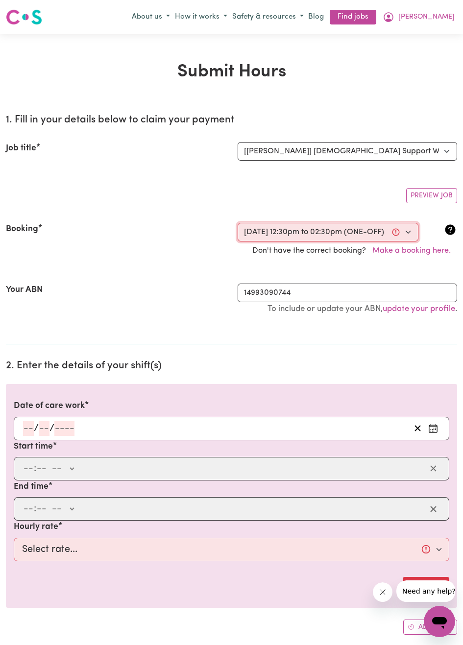
type input "10"
type input "2025"
type input "12:30"
type input "12"
type input "30"
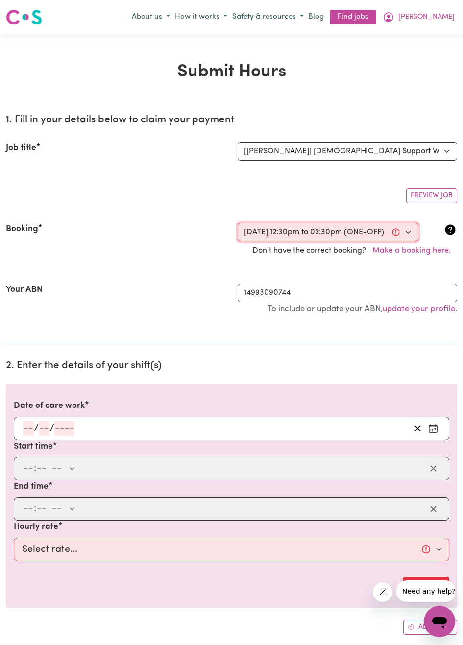
select select "pm"
type input "14:30"
type input "2"
type input "30"
select select "pm"
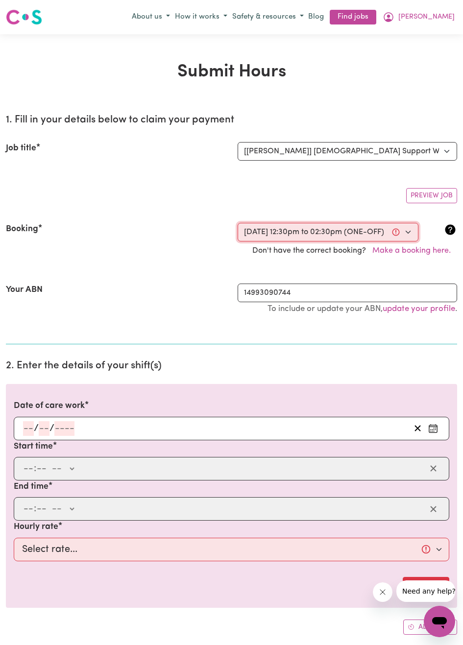
select select "60-Weekday"
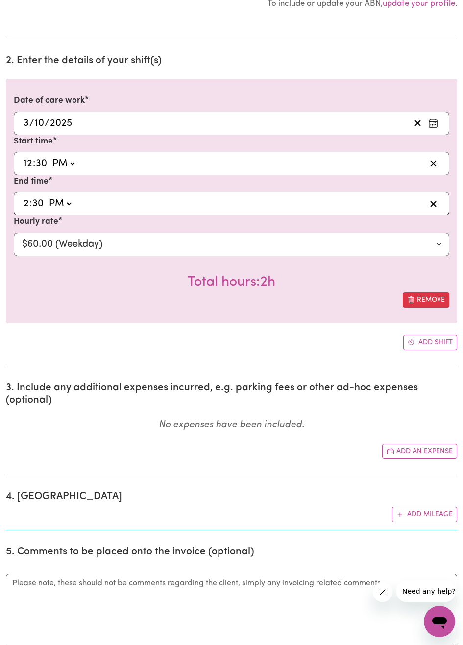
scroll to position [306, 0]
click at [441, 512] on button "Add mileage" at bounding box center [424, 513] width 65 height 15
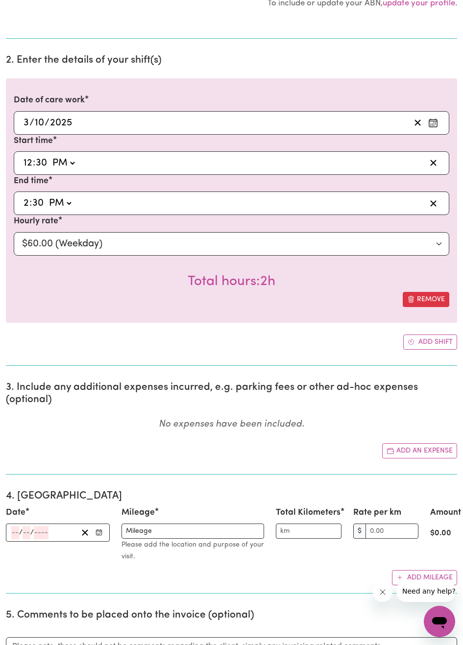
click at [47, 532] on input "number" at bounding box center [41, 532] width 15 height 13
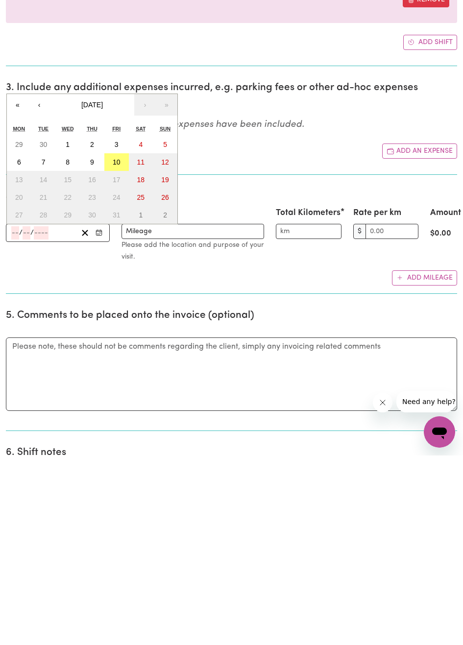
scroll to position [421, 0]
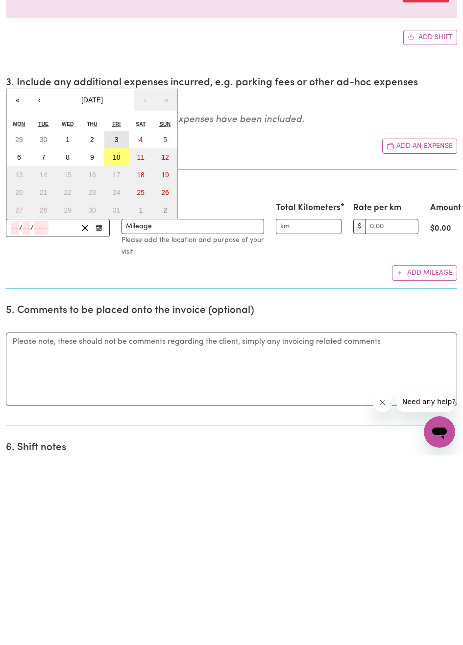
click at [120, 328] on button "3" at bounding box center [116, 329] width 24 height 18
type input "[DATE]"
type input "3"
type input "10"
type input "2025"
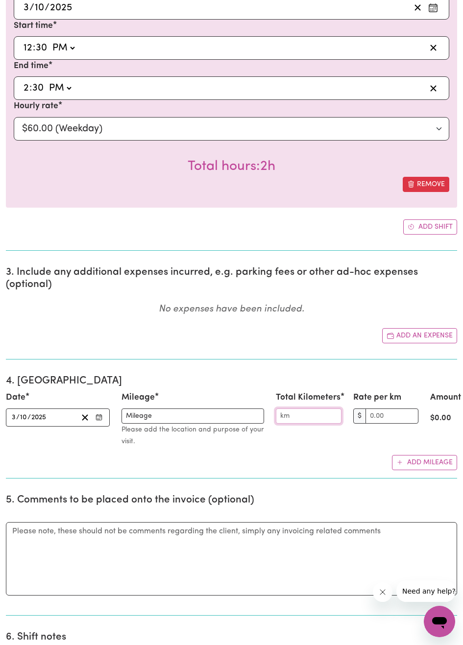
click at [319, 414] on input "Total Kilometers" at bounding box center [308, 416] width 65 height 15
type input "20"
click at [386, 417] on input "Rate per km" at bounding box center [391, 416] width 53 height 15
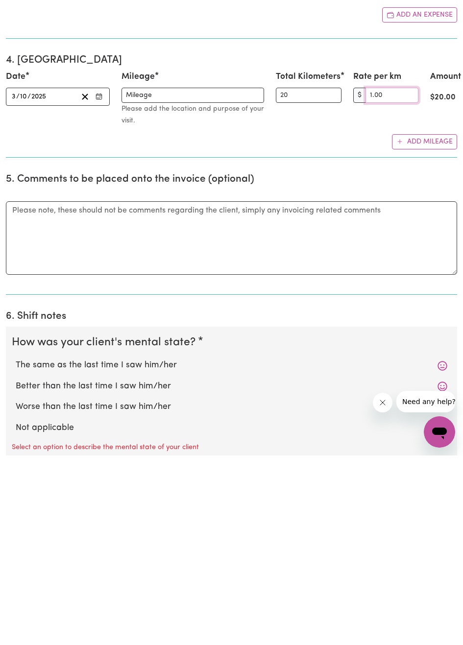
scroll to position [554, 0]
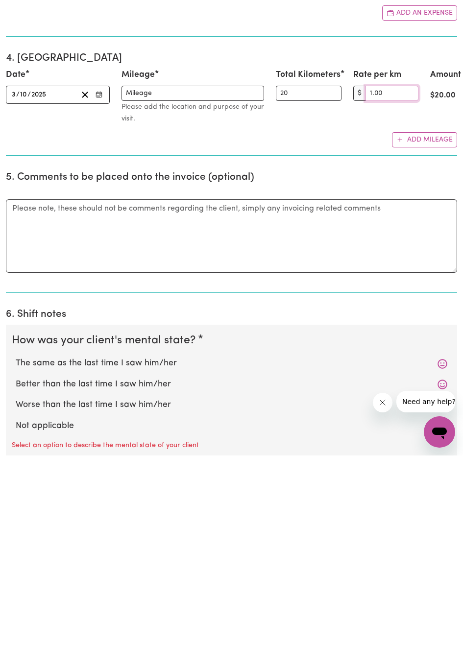
type input "1.00"
click at [153, 554] on label "The same as the last time I saw him/her" at bounding box center [232, 553] width 432 height 13
click at [16, 547] on input "The same as the last time I saw him/her" at bounding box center [15, 546] width 0 height 0
radio input "true"
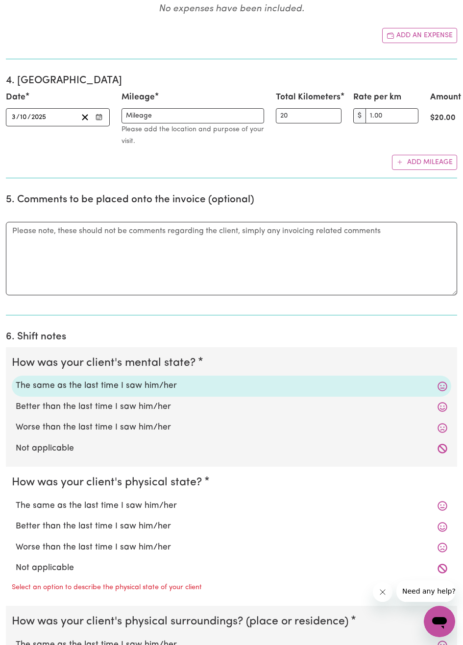
scroll to position [725, 0]
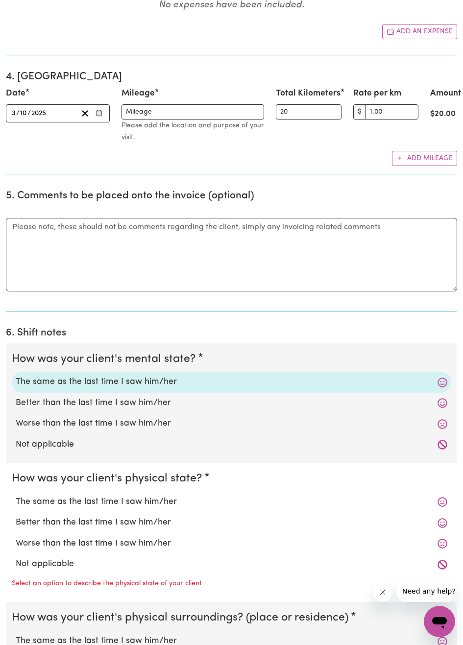
click at [165, 501] on label "The same as the last time I saw him/her" at bounding box center [232, 502] width 432 height 13
click at [16, 496] on input "The same as the last time I saw him/her" at bounding box center [15, 495] width 0 height 0
radio input "true"
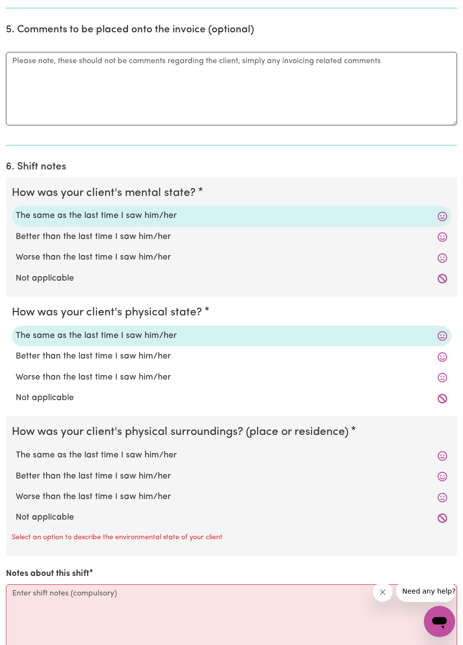
scroll to position [920, 0]
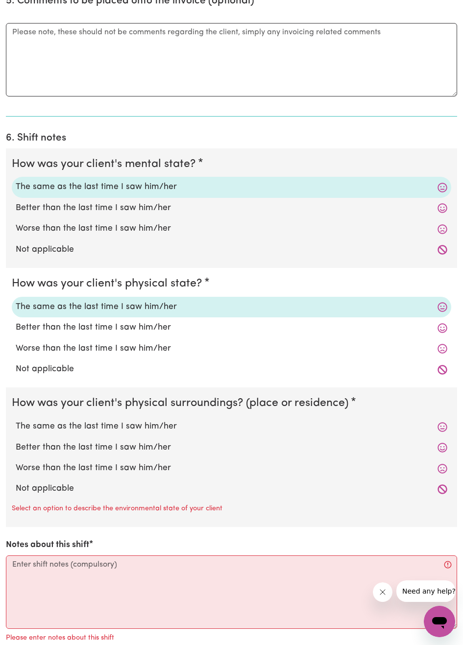
click at [164, 431] on label "The same as the last time I saw him/her" at bounding box center [232, 426] width 432 height 13
click at [16, 420] on input "The same as the last time I saw him/her" at bounding box center [15, 420] width 0 height 0
radio input "true"
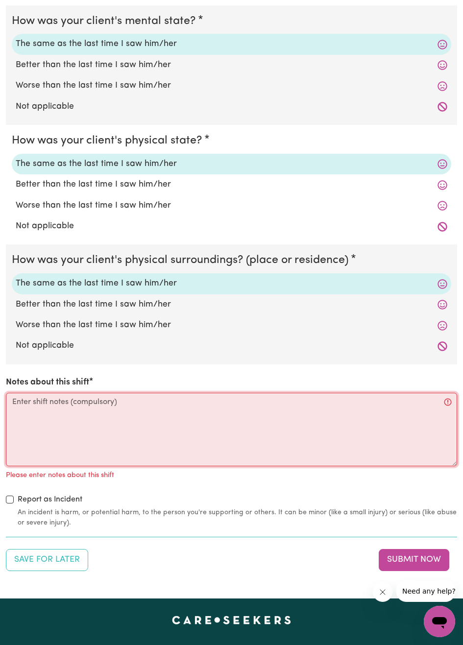
click at [134, 436] on textarea "Notes about this shift" at bounding box center [231, 429] width 451 height 73
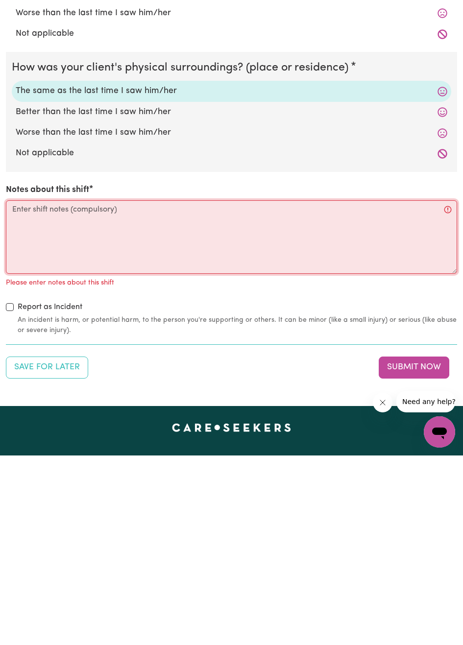
scroll to position [1075, 0]
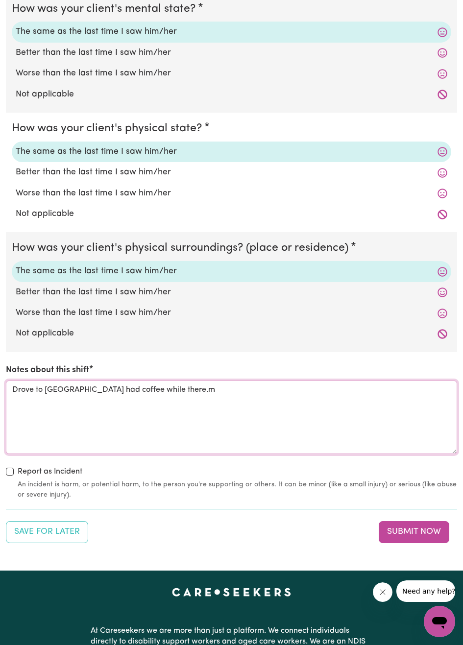
click at [421, 430] on textarea "Drove to [GEOGRAPHIC_DATA] had coffee while there.m" at bounding box center [231, 417] width 451 height 73
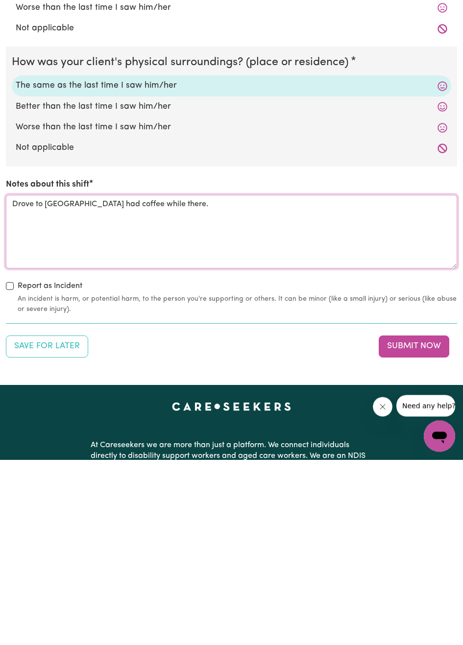
scroll to position [1089, 0]
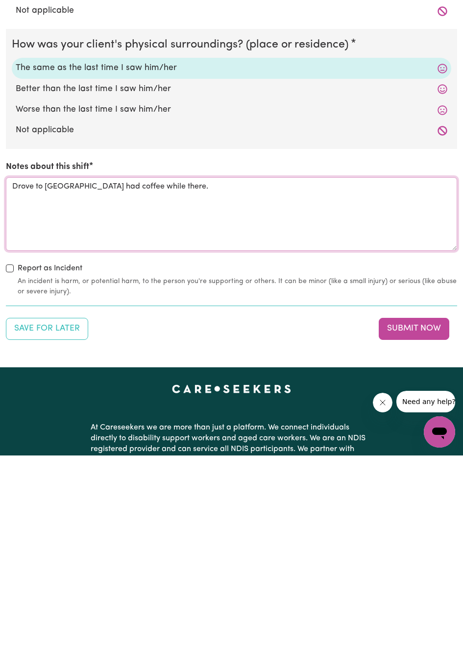
type textarea "Drove to [GEOGRAPHIC_DATA] had coffee while there."
click at [416, 526] on button "Submit Now" at bounding box center [414, 518] width 71 height 22
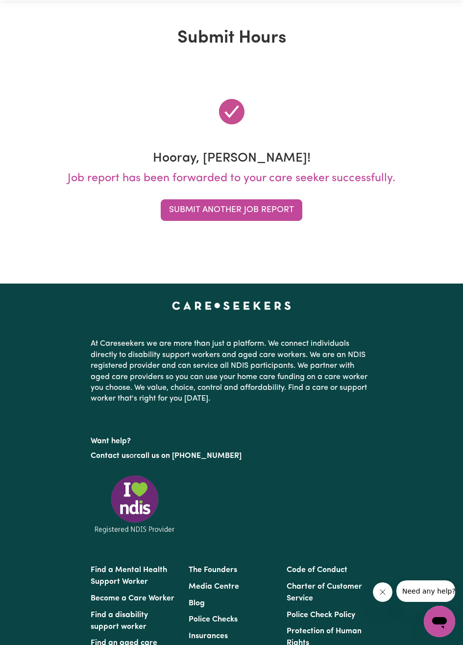
scroll to position [0, 0]
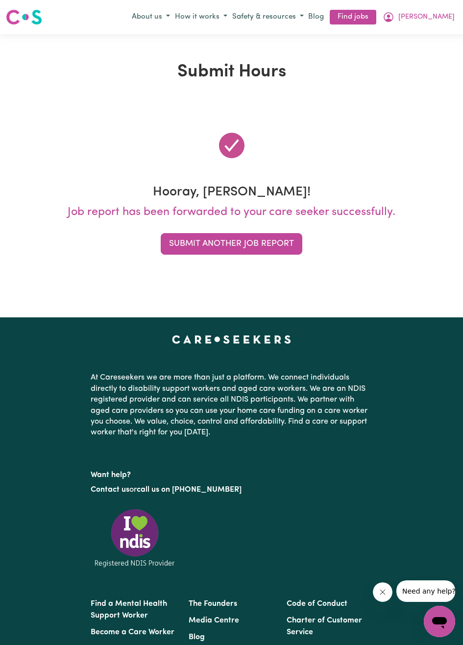
click at [273, 249] on button "Submit Another Job Report" at bounding box center [232, 244] width 142 height 22
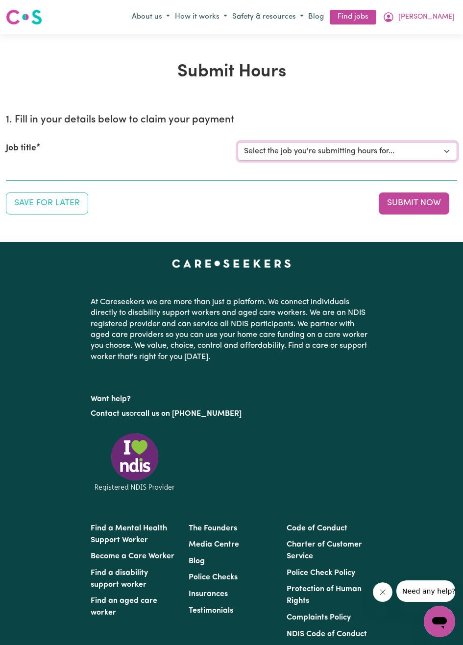
click at [444, 158] on select "Select the job you're submitting hours for... [[PERSON_NAME]] [DEMOGRAPHIC_DATA…" at bounding box center [348, 151] width 220 height 19
click at [435, 159] on select "Select the job you're submitting hours for... [[PERSON_NAME]] [DEMOGRAPHIC_DATA…" at bounding box center [348, 151] width 220 height 19
select select "14628"
click at [238, 142] on select "Select the job you're submitting hours for... [[PERSON_NAME]] [DEMOGRAPHIC_DATA…" at bounding box center [348, 151] width 220 height 19
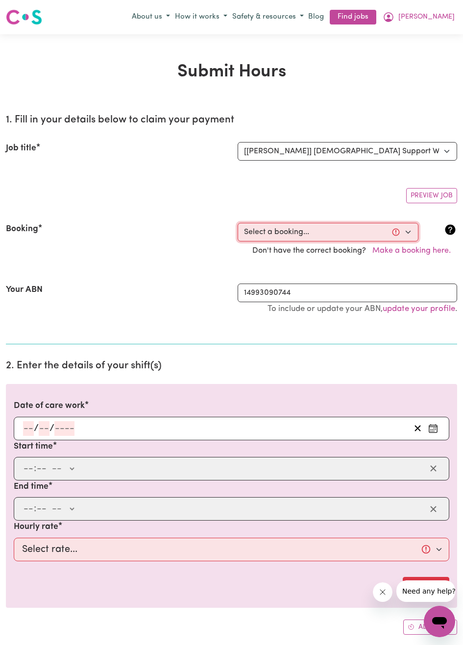
click at [408, 234] on select "Select a booking... [DATE] 12:30pm to 02:30pm (ONE-OFF) [DATE] 12:30pm to 02:30…" at bounding box center [328, 232] width 181 height 19
select select "356253"
click at [238, 223] on select "Select a booking... [DATE] 12:30pm to 02:30pm (ONE-OFF) [DATE] 12:30pm to 02:30…" at bounding box center [328, 232] width 181 height 19
type input "[DATE]"
type input "1"
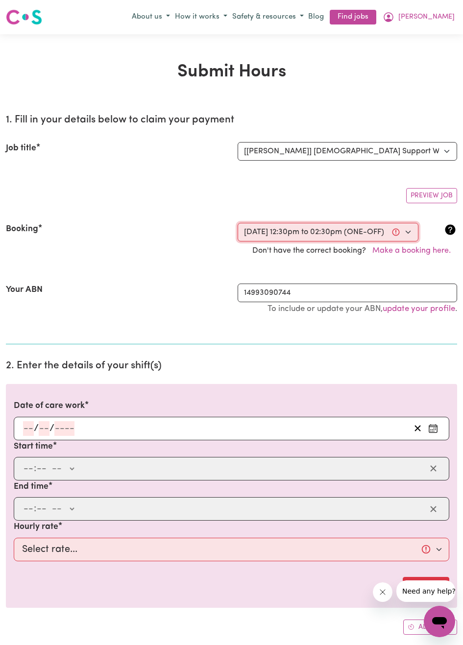
type input "10"
type input "2025"
type input "12:30"
type input "12"
type input "30"
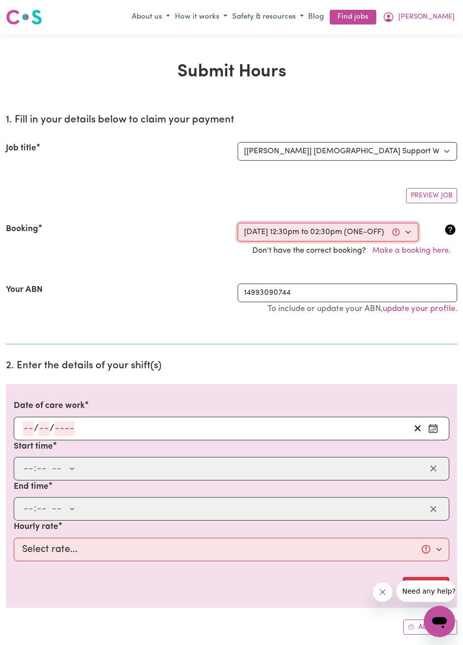
select select "pm"
type input "14:30"
type input "2"
type input "30"
select select "pm"
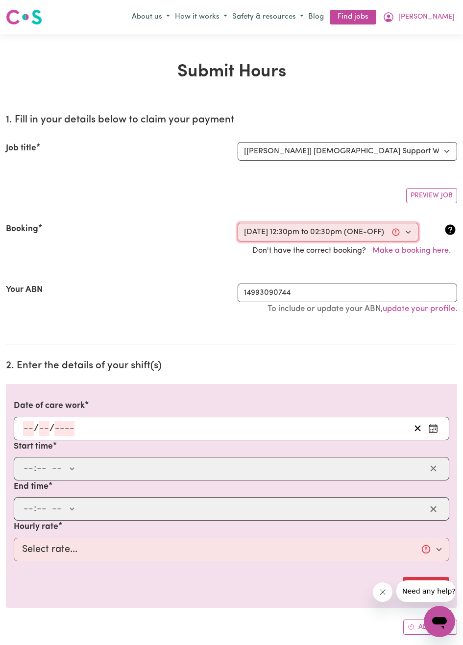
select select "60-Weekday"
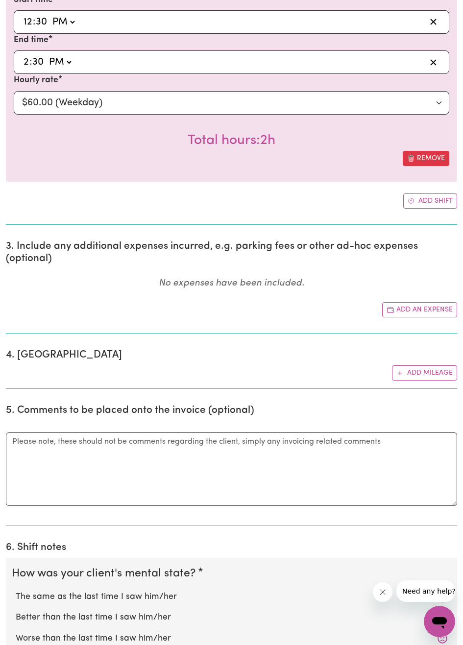
scroll to position [448, 0]
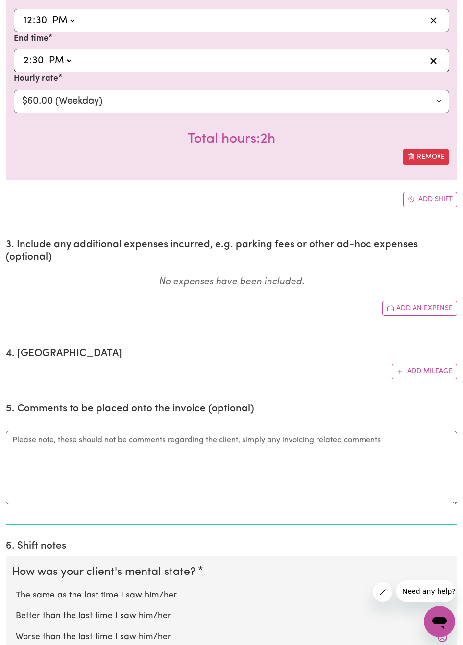
click at [430, 374] on button "Add mileage" at bounding box center [424, 371] width 65 height 15
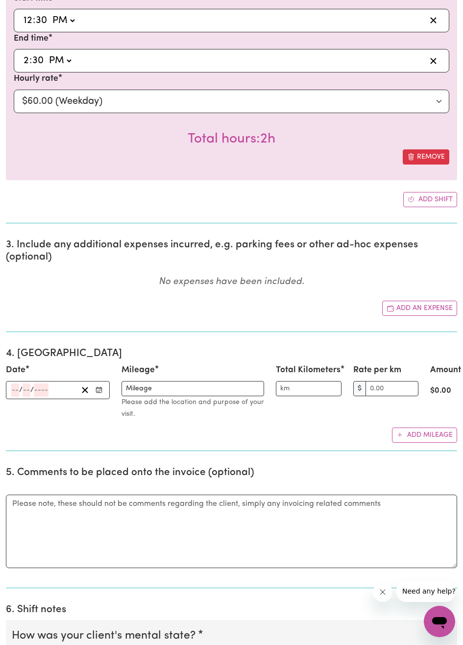
click at [99, 390] on icon "Enter the date" at bounding box center [99, 389] width 7 height 7
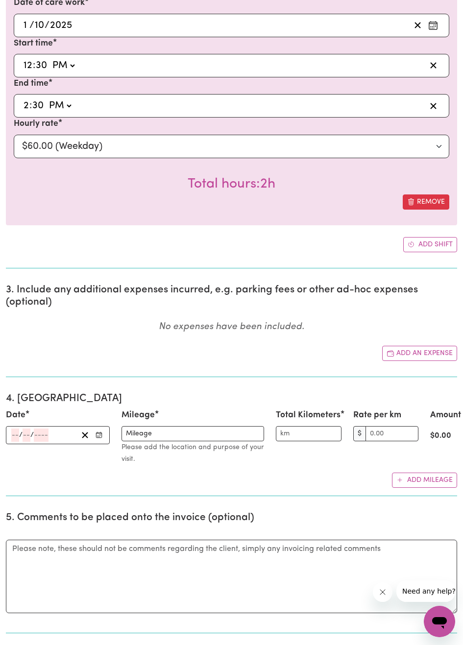
scroll to position [412, 0]
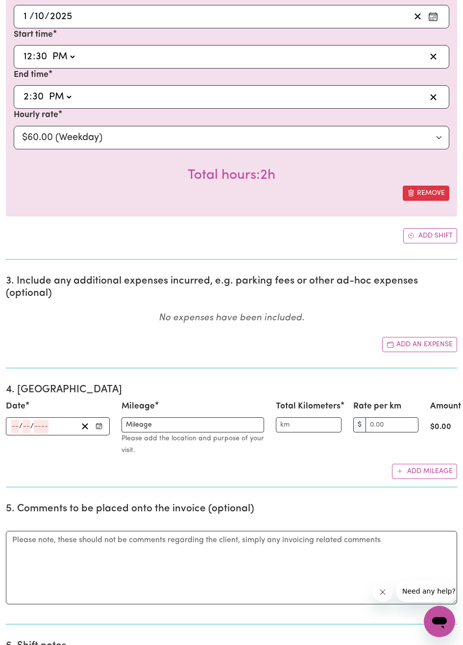
click at [101, 429] on icon "Enter the date" at bounding box center [99, 426] width 7 height 7
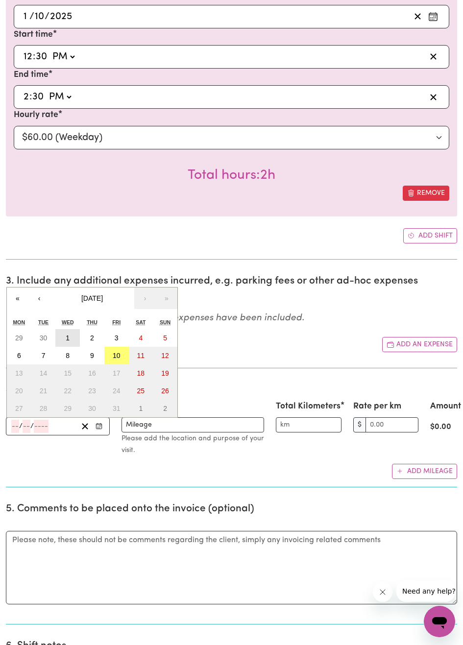
click at [73, 340] on button "1" at bounding box center [67, 338] width 24 height 18
type input "[DATE]"
type input "1"
type input "10"
type input "2025"
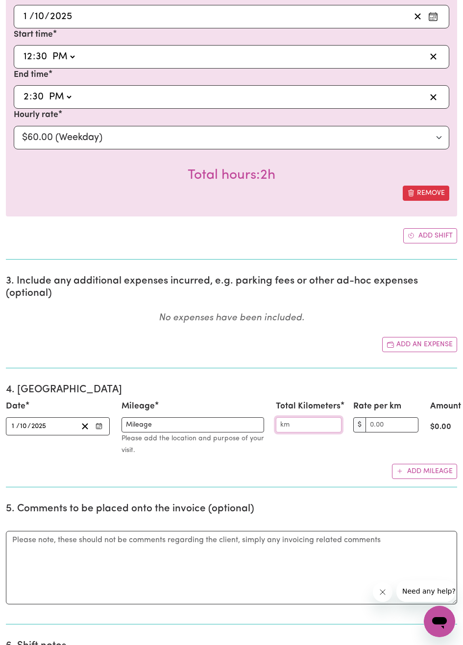
click at [317, 426] on input "Total Kilometers" at bounding box center [308, 424] width 65 height 15
type input "20"
click at [378, 425] on input "Rate per km" at bounding box center [391, 424] width 53 height 15
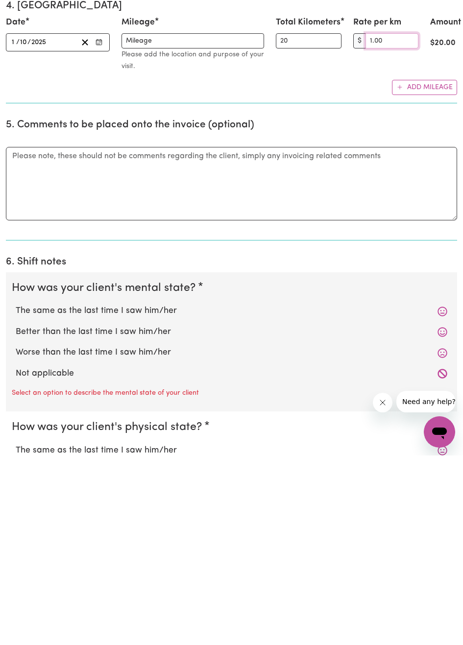
scroll to position [608, 0]
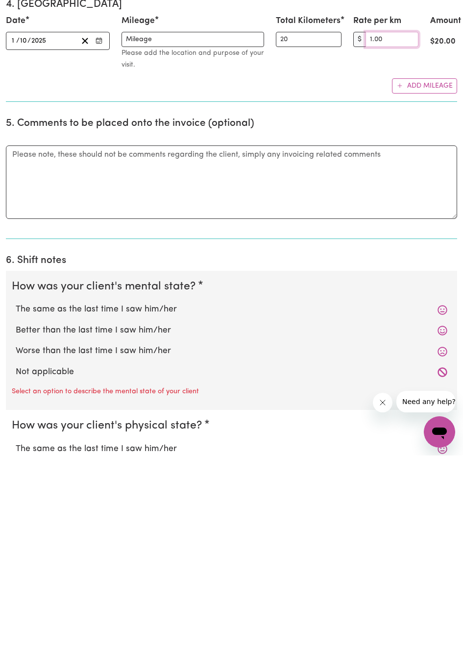
type input "1.00"
click at [136, 499] on label "The same as the last time I saw him/her" at bounding box center [232, 499] width 432 height 13
click at [16, 493] on input "The same as the last time I saw him/her" at bounding box center [15, 492] width 0 height 0
radio input "true"
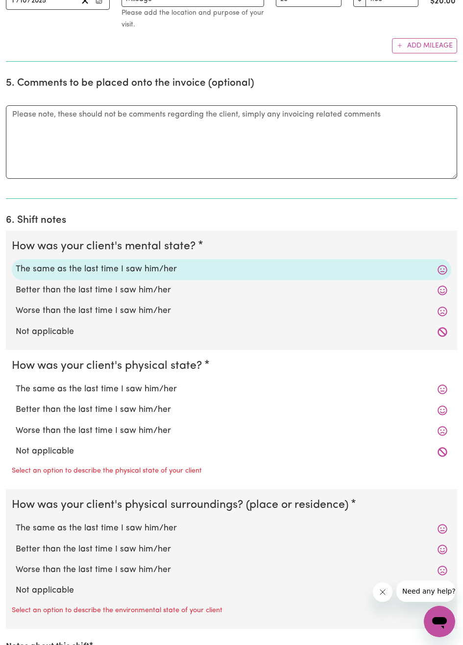
scroll to position [838, 0]
click at [154, 389] on label "The same as the last time I saw him/her" at bounding box center [232, 389] width 432 height 13
click at [16, 383] on input "The same as the last time I saw him/her" at bounding box center [15, 383] width 0 height 0
radio input "true"
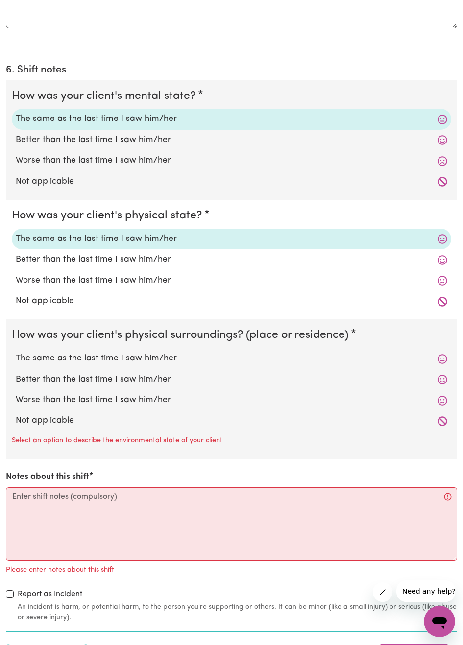
scroll to position [999, 0]
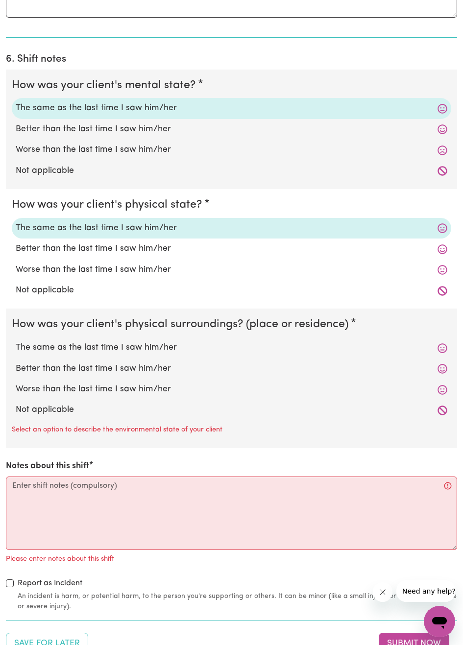
click at [164, 351] on label "The same as the last time I saw him/her" at bounding box center [232, 347] width 432 height 13
click at [16, 341] on input "The same as the last time I saw him/her" at bounding box center [15, 341] width 0 height 0
radio input "true"
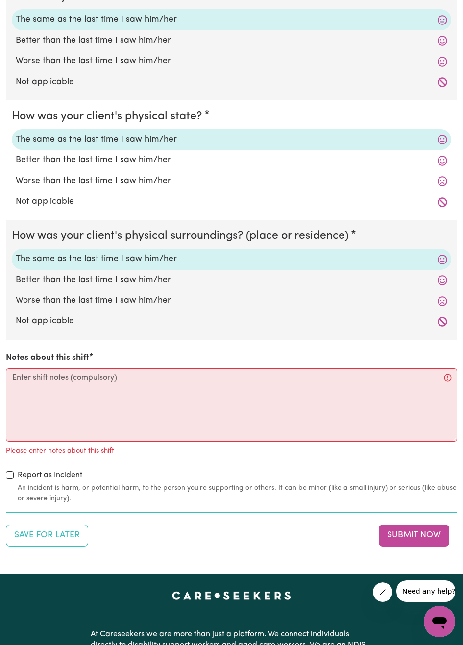
scroll to position [1174, 0]
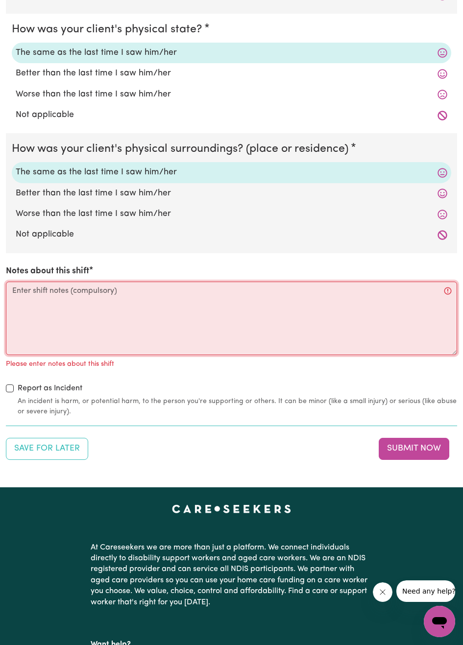
click at [218, 325] on textarea "Notes about this shift" at bounding box center [231, 318] width 451 height 73
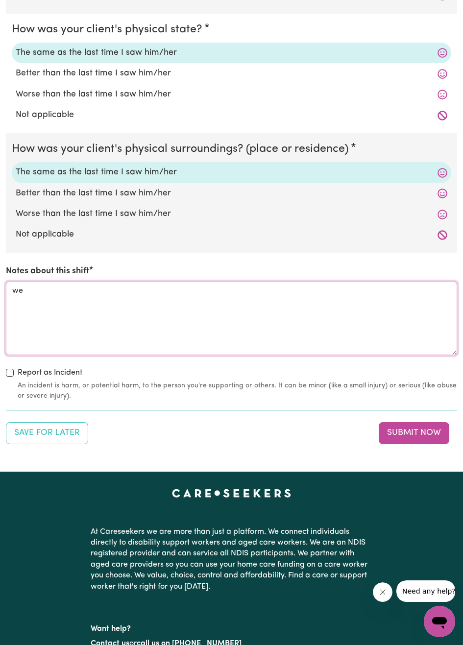
type textarea "w"
type textarea "Visited [GEOGRAPHIC_DATA] and [GEOGRAPHIC_DATA]."
click at [430, 435] on button "Submit Now" at bounding box center [414, 433] width 71 height 22
click at [319, 438] on div "Save for Later Submit Now" at bounding box center [231, 433] width 451 height 22
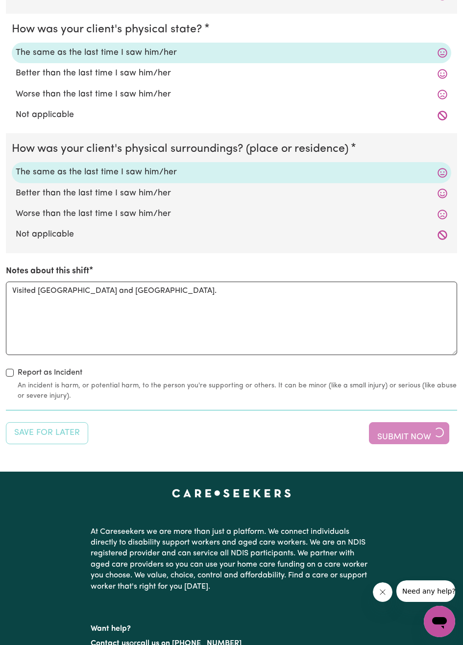
click at [418, 436] on div "Save for Later Submit Now" at bounding box center [231, 433] width 451 height 22
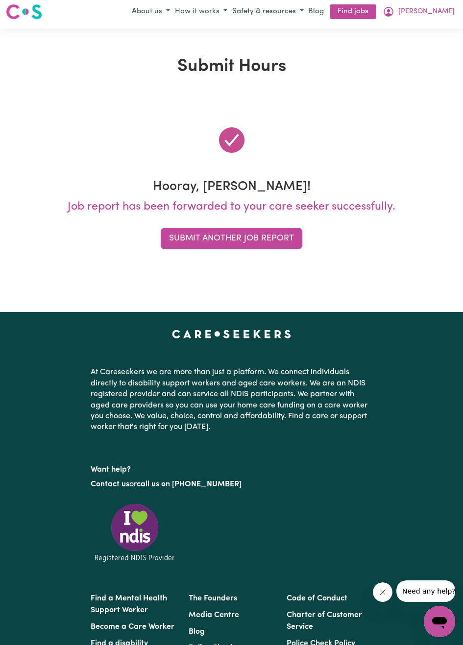
scroll to position [0, 0]
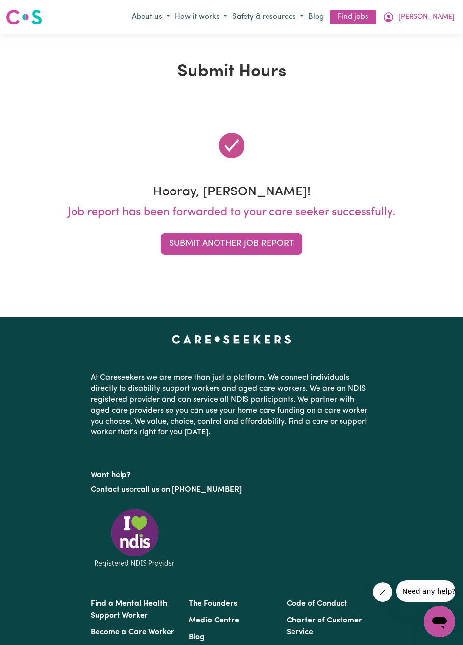
click at [273, 252] on button "Submit Another Job Report" at bounding box center [232, 244] width 142 height 22
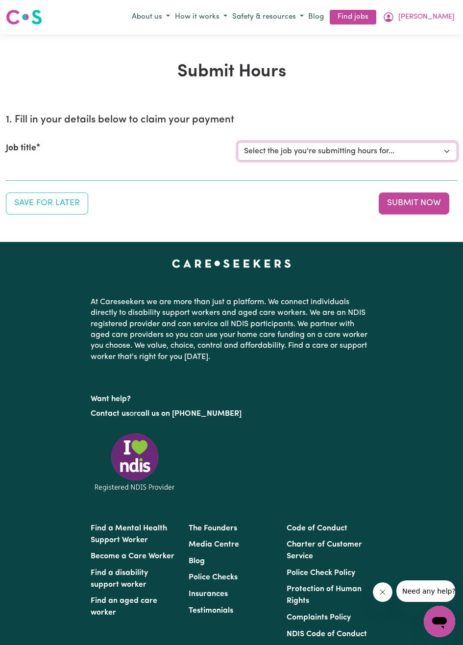
click at [440, 156] on select "Select the job you're submitting hours for... [[PERSON_NAME]] [DEMOGRAPHIC_DATA…" at bounding box center [348, 151] width 220 height 19
select select "14628"
click at [238, 142] on select "Select the job you're submitting hours for... [[PERSON_NAME]] [DEMOGRAPHIC_DATA…" at bounding box center [348, 151] width 220 height 19
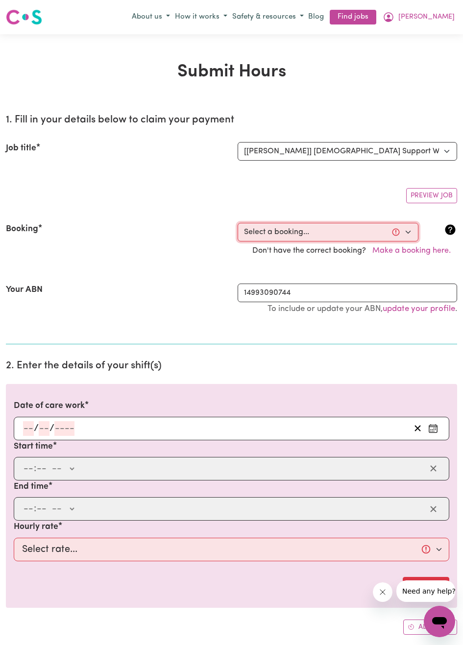
click at [408, 236] on select "Select a booking... [DATE] 12:30pm to 02:30pm (ONE-OFF) [DATE] 12:30pm to 02:30…" at bounding box center [328, 232] width 181 height 19
click at [441, 23] on button "[PERSON_NAME]" at bounding box center [418, 17] width 77 height 17
click at [423, 55] on link "My Dashboard" at bounding box center [417, 55] width 77 height 19
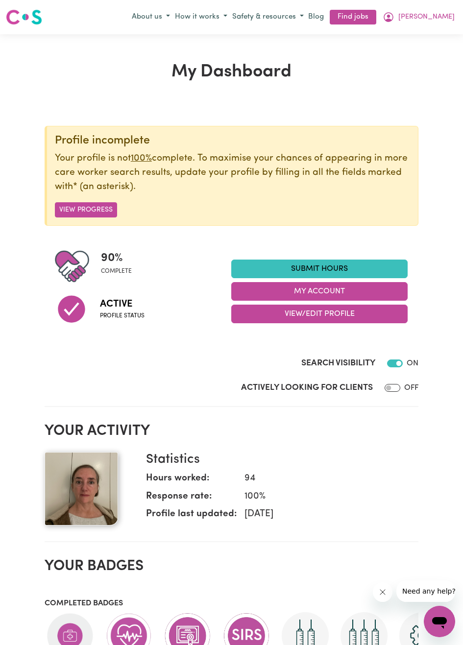
click at [358, 294] on button "My Account" at bounding box center [319, 291] width 176 height 19
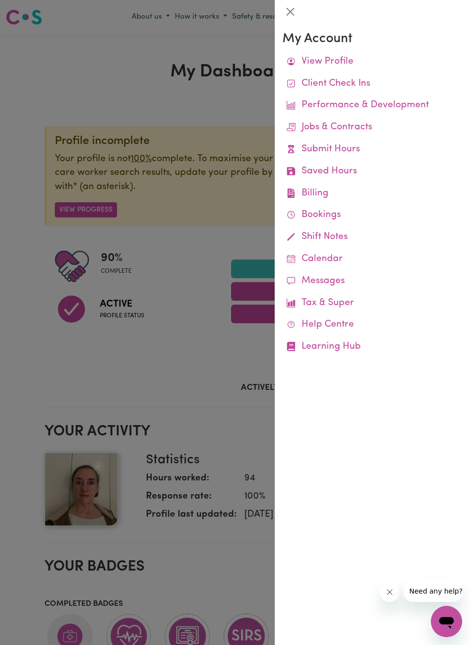
click at [321, 197] on link "Billing Job Reports Remittances Platform Fee Invoices" at bounding box center [373, 194] width 180 height 22
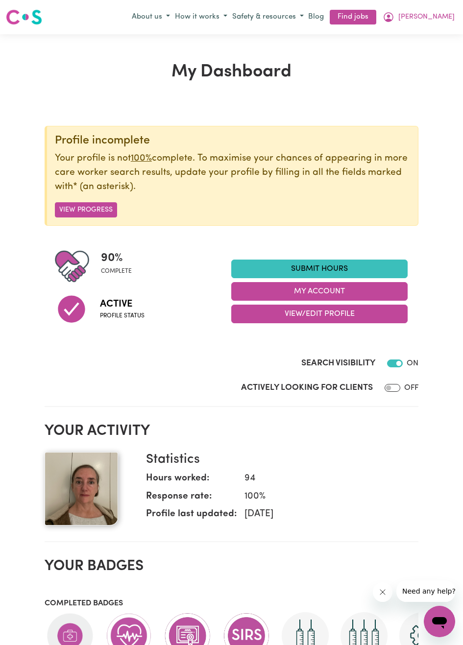
click at [358, 292] on button "My Account" at bounding box center [319, 291] width 176 height 19
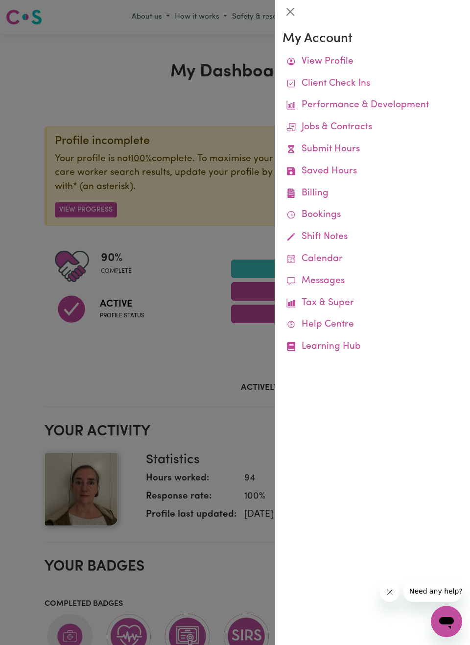
click at [330, 218] on link "Bookings" at bounding box center [373, 215] width 180 height 22
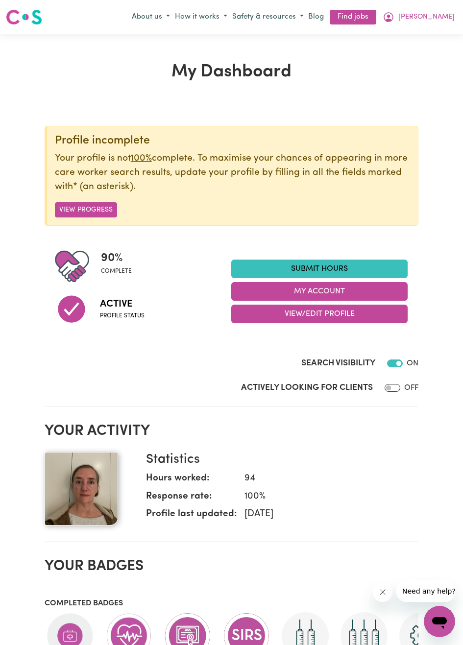
click at [367, 296] on button "My Account" at bounding box center [319, 291] width 176 height 19
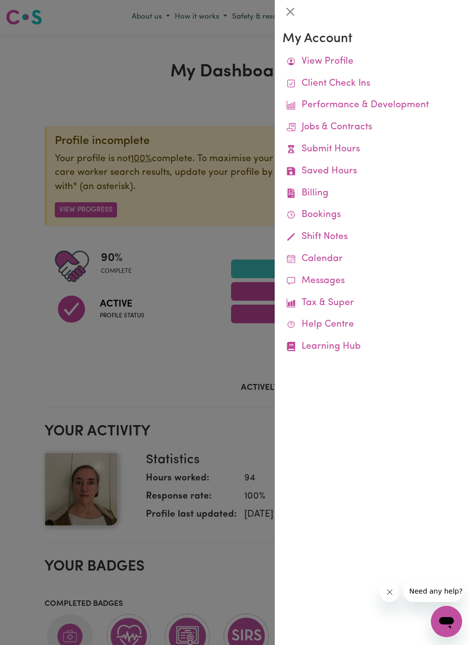
click at [347, 154] on link "Submit Hours" at bounding box center [373, 150] width 180 height 22
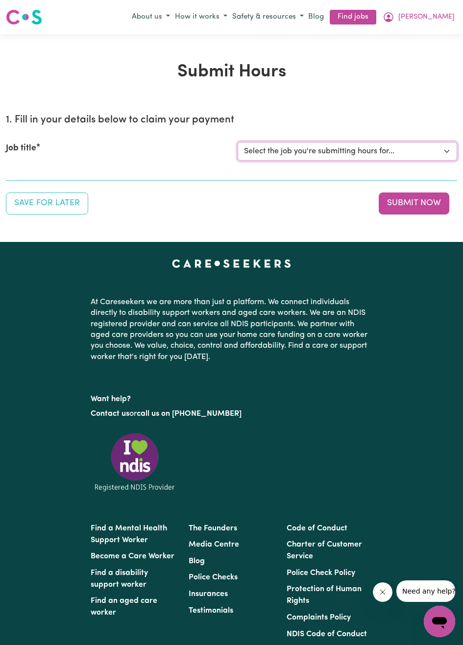
click at [442, 157] on select "Select the job you're submitting hours for... [[PERSON_NAME]] [DEMOGRAPHIC_DATA…" at bounding box center [348, 151] width 220 height 19
select select "14628"
click at [238, 142] on select "Select the job you're submitting hours for... [[PERSON_NAME]] [DEMOGRAPHIC_DATA…" at bounding box center [348, 151] width 220 height 19
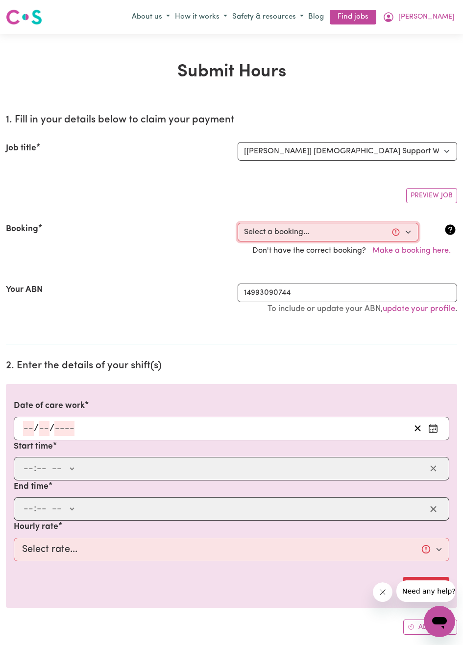
click at [409, 238] on select "Select a booking... [DATE] 12:30pm to 02:30pm (ONE-OFF) [DATE] 12:30pm to 02:30…" at bounding box center [328, 232] width 181 height 19
select select "356242"
click at [238, 223] on select "Select a booking... [DATE] 12:30pm to 02:30pm (ONE-OFF) [DATE] 12:30pm to 02:30…" at bounding box center [328, 232] width 181 height 19
type input "2025-09-29"
type input "29"
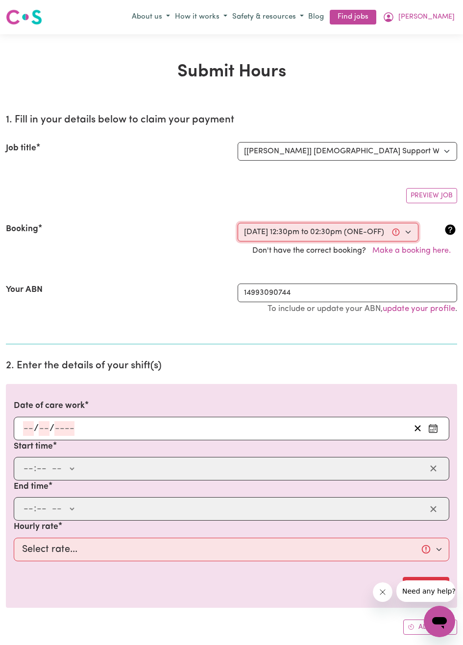
type input "9"
type input "2025"
type input "12:30"
type input "12"
type input "30"
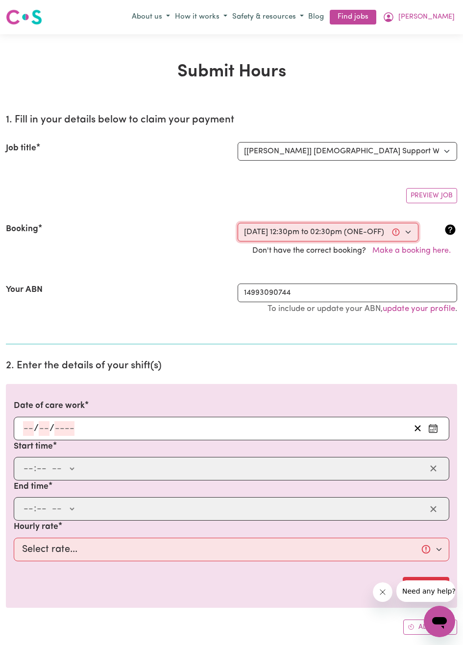
select select "pm"
type input "14:30"
type input "2"
type input "30"
select select "pm"
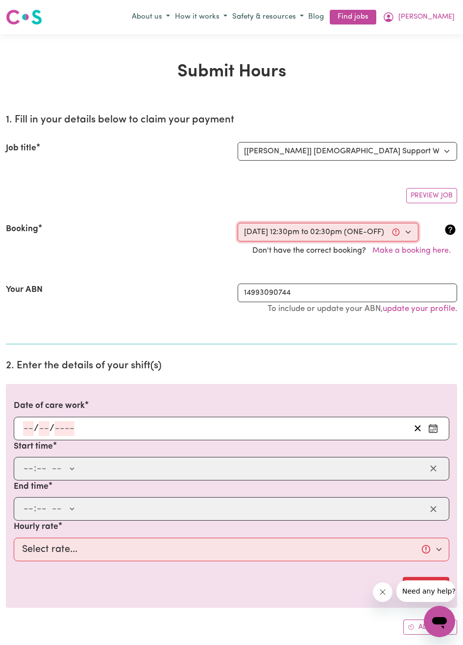
select select "60-Weekday"
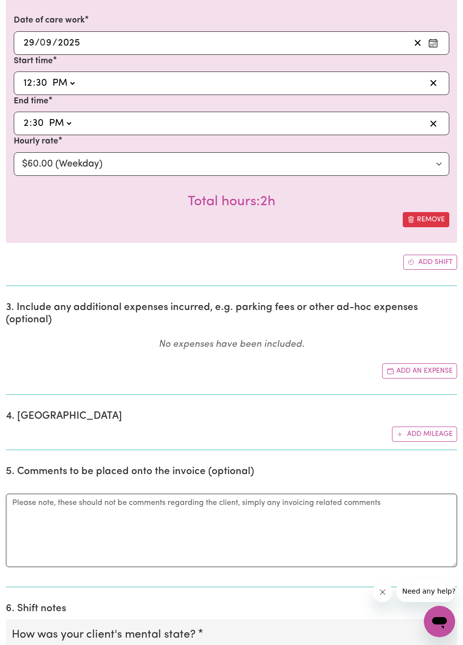
scroll to position [387, 0]
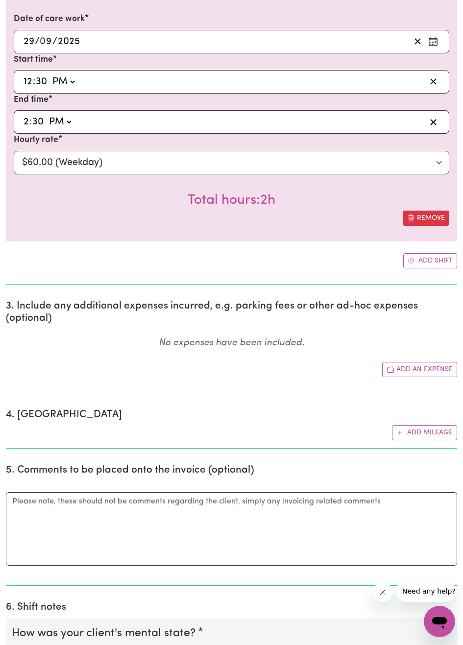
click at [434, 434] on button "Add mileage" at bounding box center [424, 432] width 65 height 15
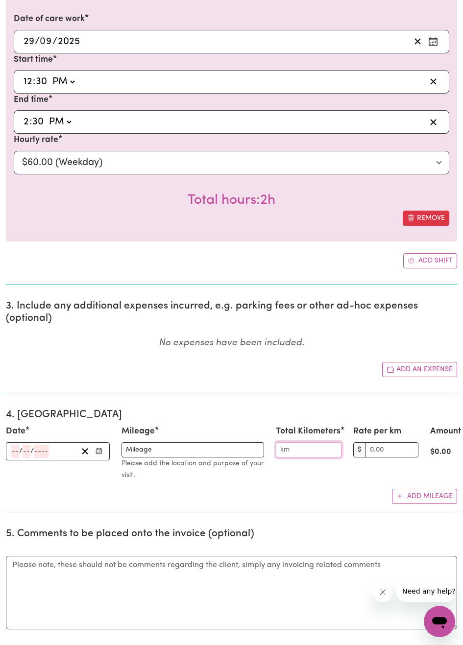
click at [312, 454] on input "Total Kilometers" at bounding box center [308, 449] width 65 height 15
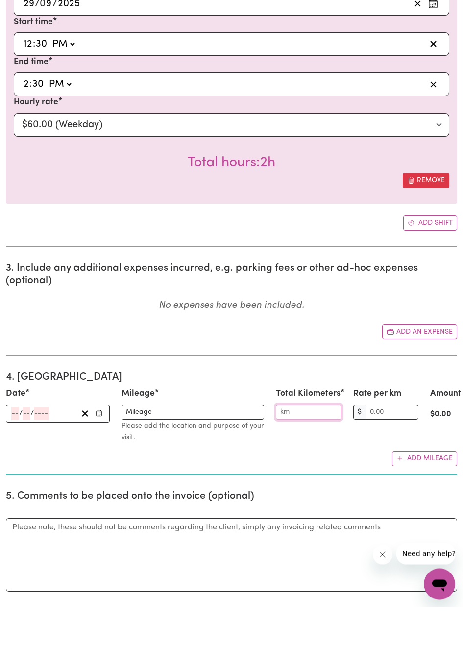
scroll to position [419, 0]
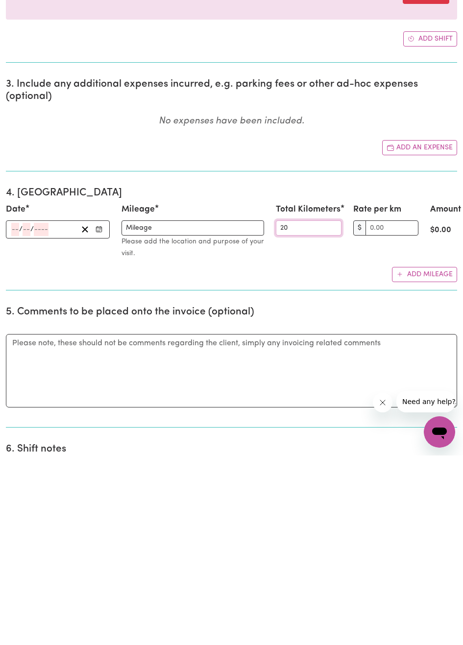
type input "20"
click at [398, 417] on input "Rate per km" at bounding box center [391, 417] width 53 height 15
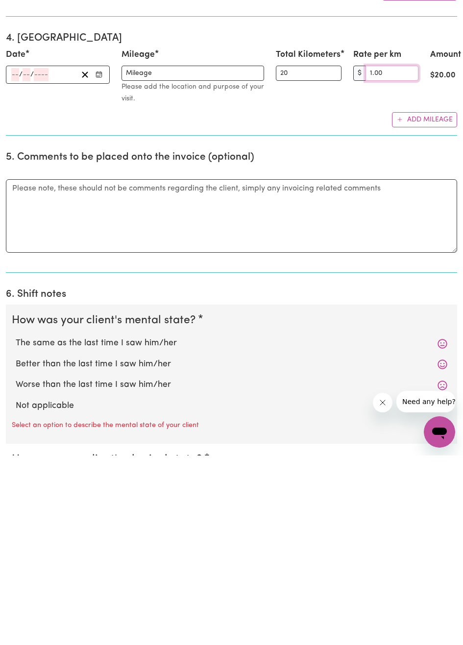
scroll to position [592, 0]
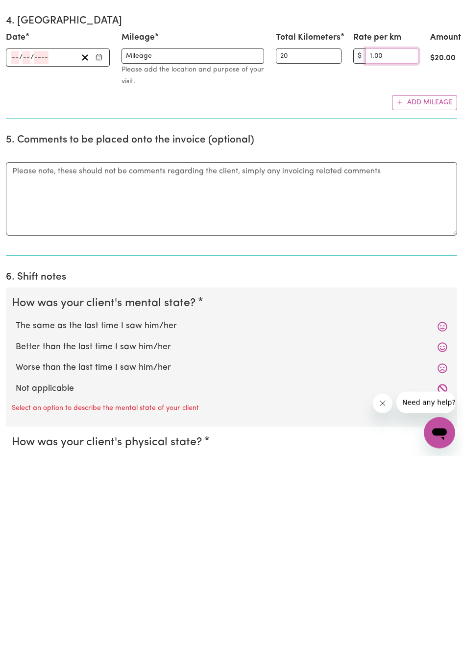
type input "1.00"
click at [157, 514] on label "The same as the last time I saw him/her" at bounding box center [232, 515] width 432 height 13
click at [16, 509] on input "The same as the last time I saw him/her" at bounding box center [15, 508] width 0 height 0
radio input "true"
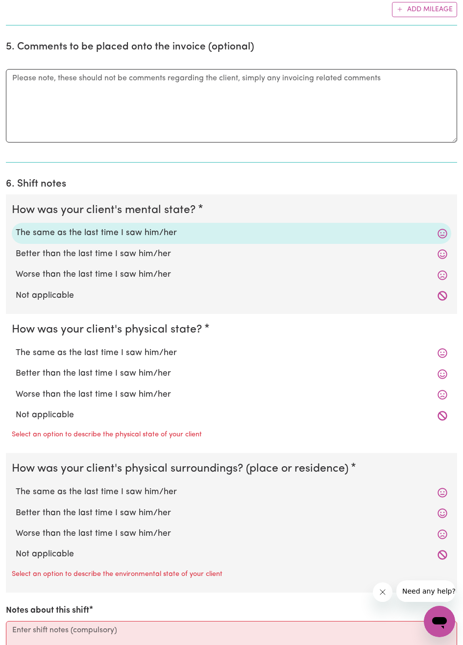
scroll to position [892, 0]
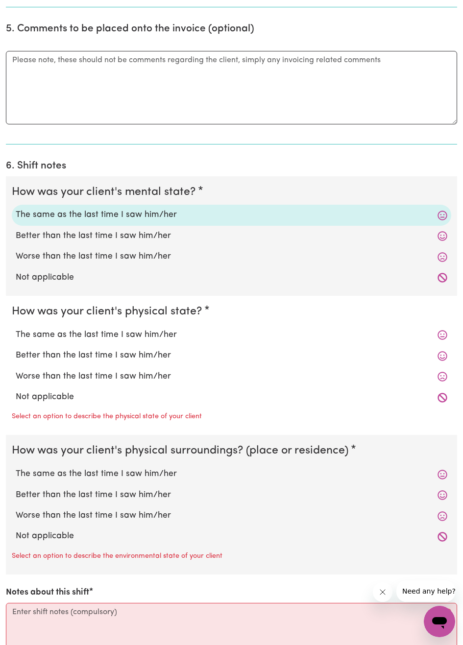
click at [161, 332] on label "The same as the last time I saw him/her" at bounding box center [232, 335] width 432 height 13
click at [16, 329] on input "The same as the last time I saw him/her" at bounding box center [15, 328] width 0 height 0
radio input "true"
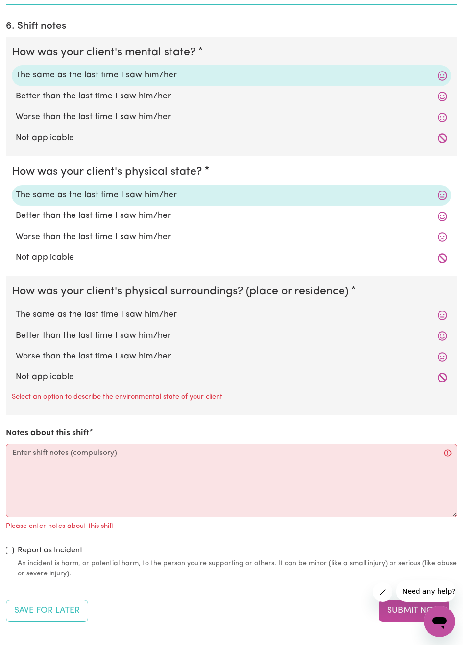
scroll to position [1035, 0]
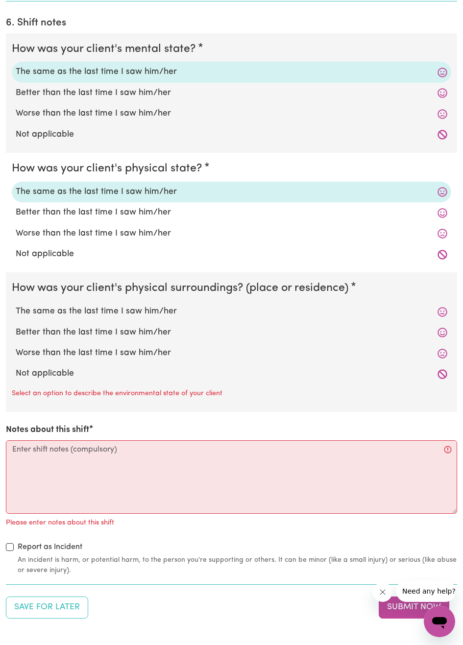
click at [167, 313] on label "The same as the last time I saw him/her" at bounding box center [232, 311] width 432 height 13
click at [16, 305] on input "The same as the last time I saw him/her" at bounding box center [15, 305] width 0 height 0
radio input "true"
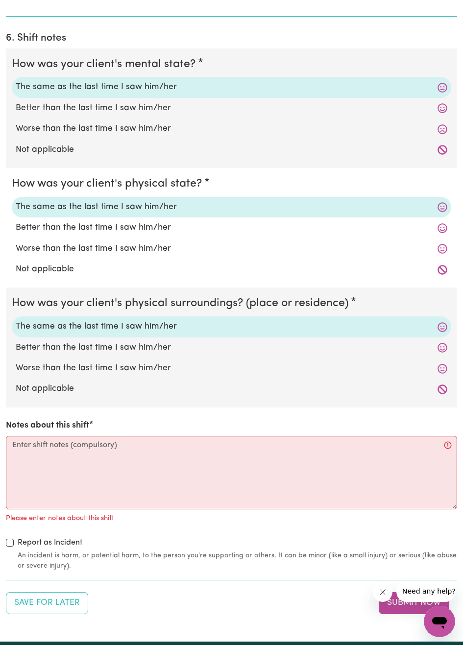
scroll to position [1065, 0]
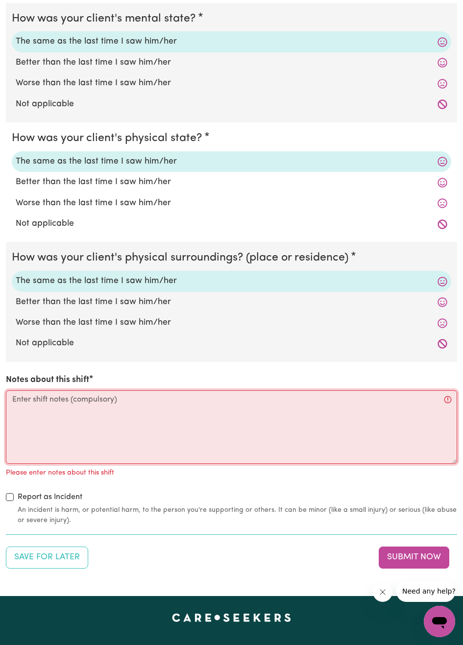
click at [192, 402] on textarea "Notes about this shift" at bounding box center [231, 426] width 451 height 73
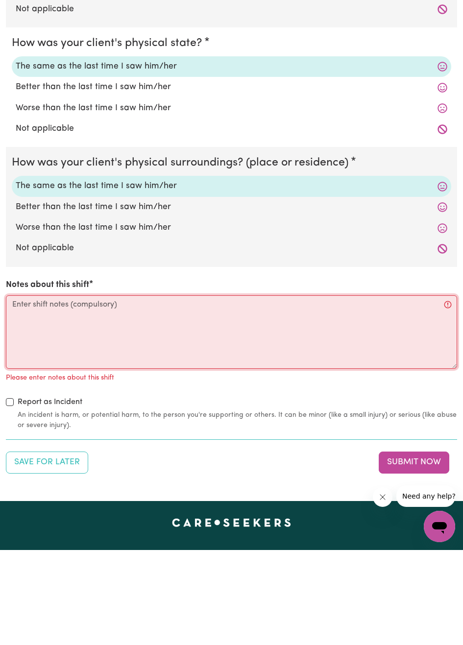
scroll to position [1075, 0]
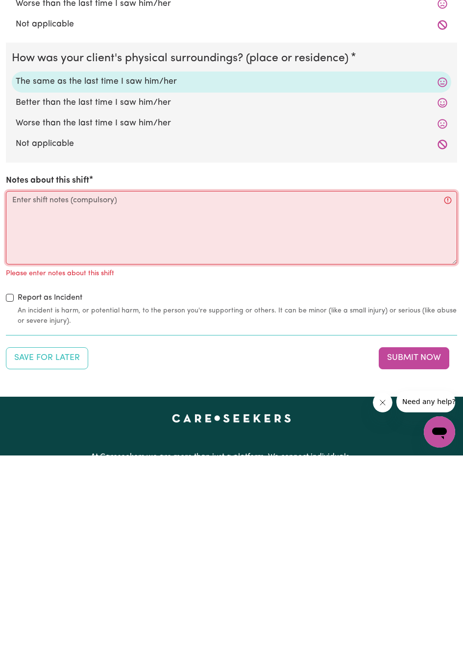
type textarea "Made tea on arrival and waited for Doreen to get going. We went for a drive to …"
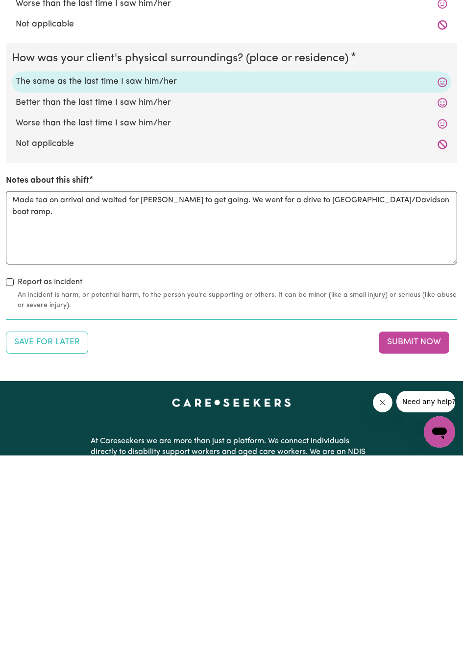
click at [429, 533] on button "Submit Now" at bounding box center [414, 532] width 71 height 22
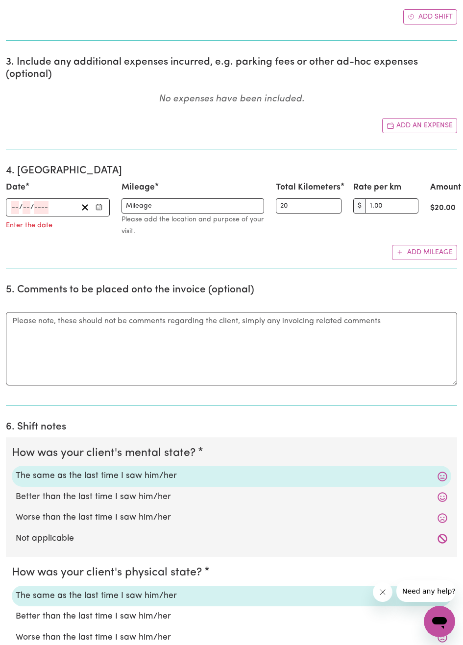
scroll to position [629, 0]
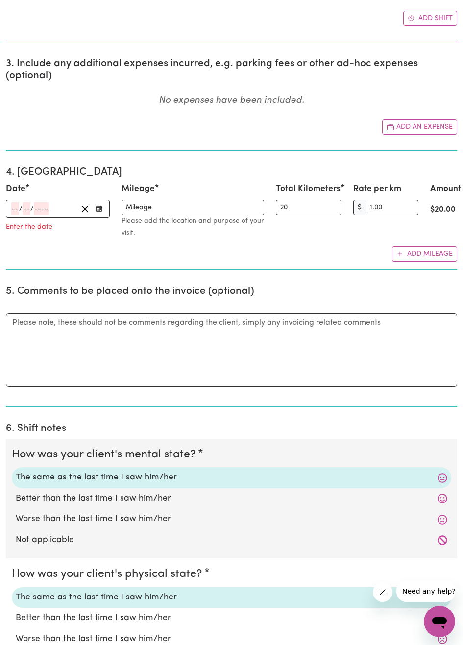
click at [99, 210] on circle "Enter the date" at bounding box center [99, 210] width 0 height 0
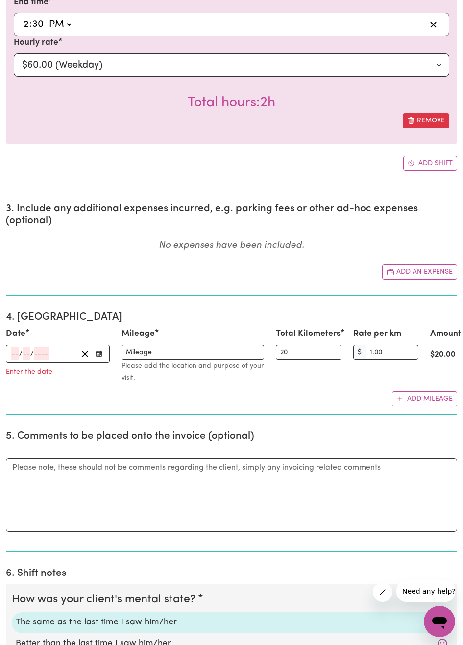
scroll to position [499, 0]
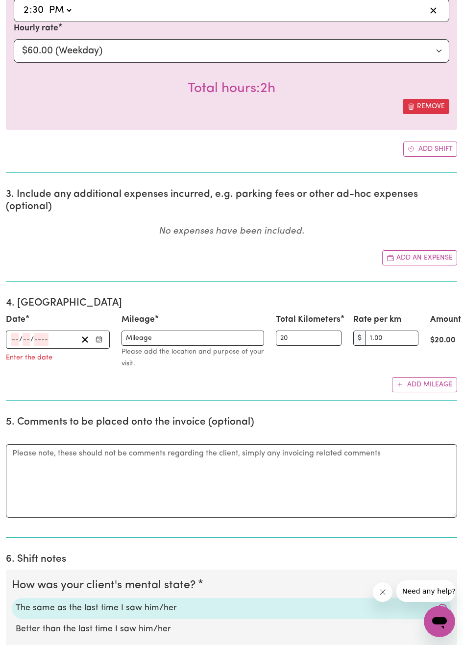
click at [101, 342] on rect "Enter the date" at bounding box center [98, 339] width 5 height 5
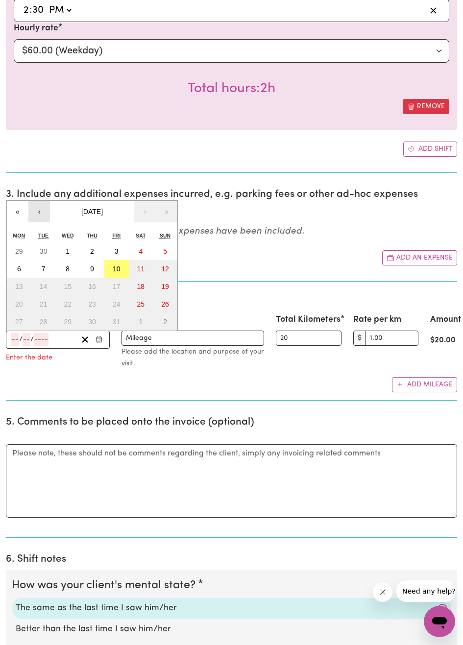
click at [41, 221] on button "‹" at bounding box center [39, 212] width 22 height 22
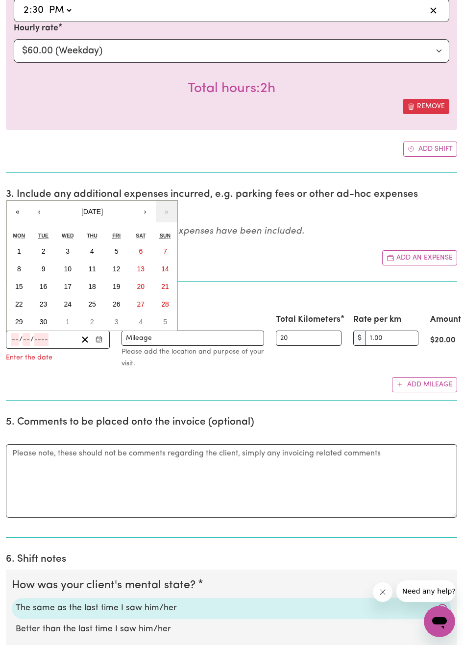
click at [23, 323] on button "29" at bounding box center [19, 322] width 24 height 18
type input "2025-09-29"
type input "29"
type input "9"
type input "2025"
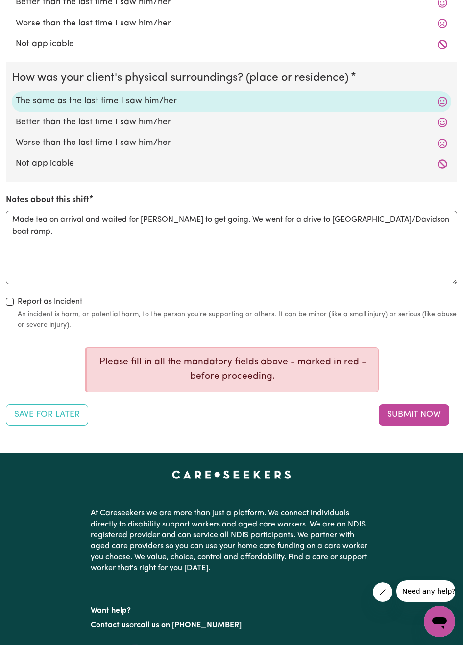
scroll to position [1187, 0]
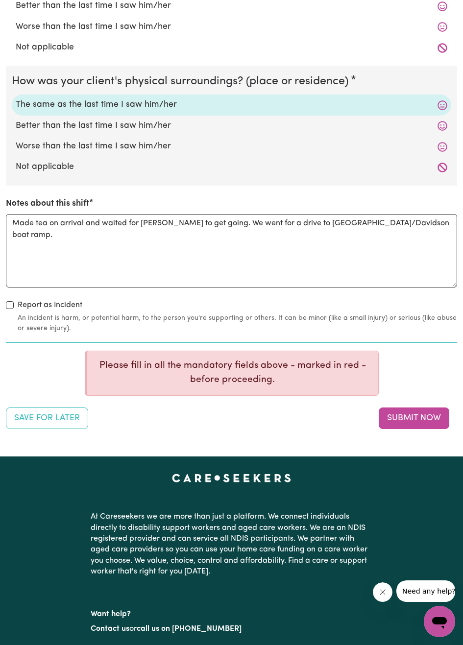
click at [409, 424] on button "Submit Now" at bounding box center [414, 419] width 71 height 22
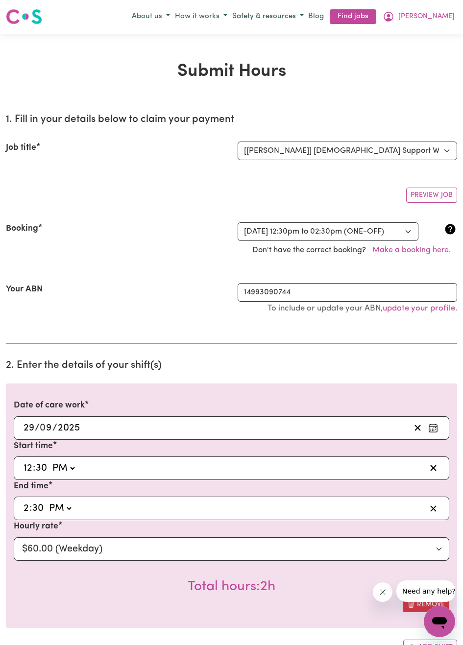
scroll to position [0, 0]
click at [407, 235] on select "Select a booking... [DATE] 12:30pm to 02:30pm (ONE-OFF) [DATE] 12:30pm to 02:30…" at bounding box center [328, 232] width 181 height 19
click at [443, 198] on button "Preview Job" at bounding box center [431, 195] width 51 height 15
click at [410, 238] on select "Select a booking... [DATE] 12:30pm to 02:30pm (ONE-OFF) [DATE] 12:30pm to 02:30…" at bounding box center [328, 232] width 181 height 19
select select "356232"
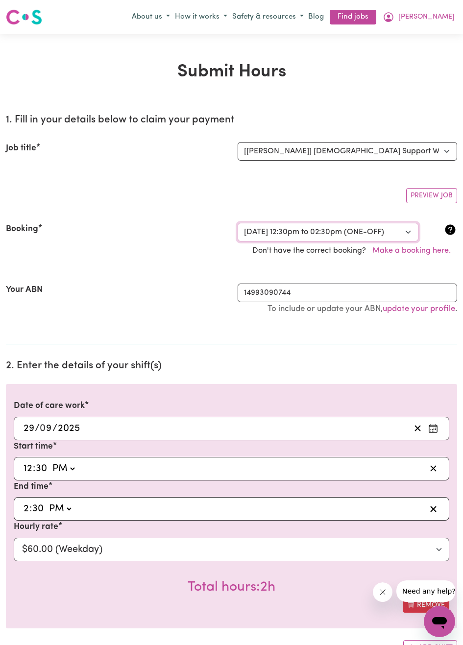
click at [238, 223] on select "Select a booking... [DATE] 12:30pm to 02:30pm (ONE-OFF) [DATE] 12:30pm to 02:30…" at bounding box center [328, 232] width 181 height 19
select select "pm"
select select "60-Weekday"
click at [444, 21] on span "[PERSON_NAME]" at bounding box center [426, 17] width 56 height 11
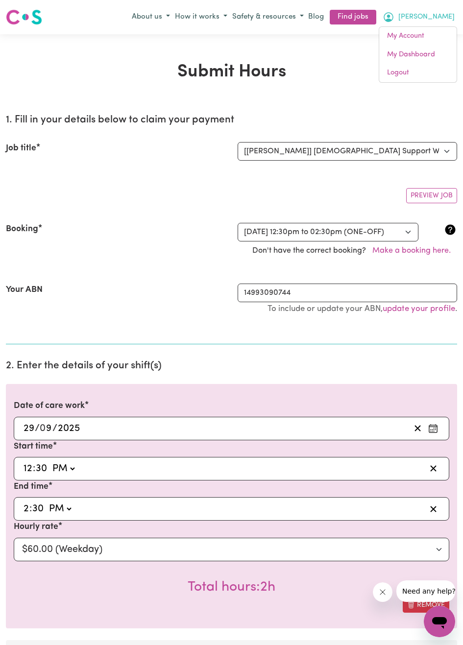
click at [339, 636] on div "Date of care work 2025-09-29 29 / 0 9 / 2025 Start time 12:30 12 : 30 AM PM End…" at bounding box center [231, 647] width 451 height 527
click at [203, 189] on div "Preview Job" at bounding box center [231, 191] width 451 height 23
